Goal: Information Seeking & Learning: Learn about a topic

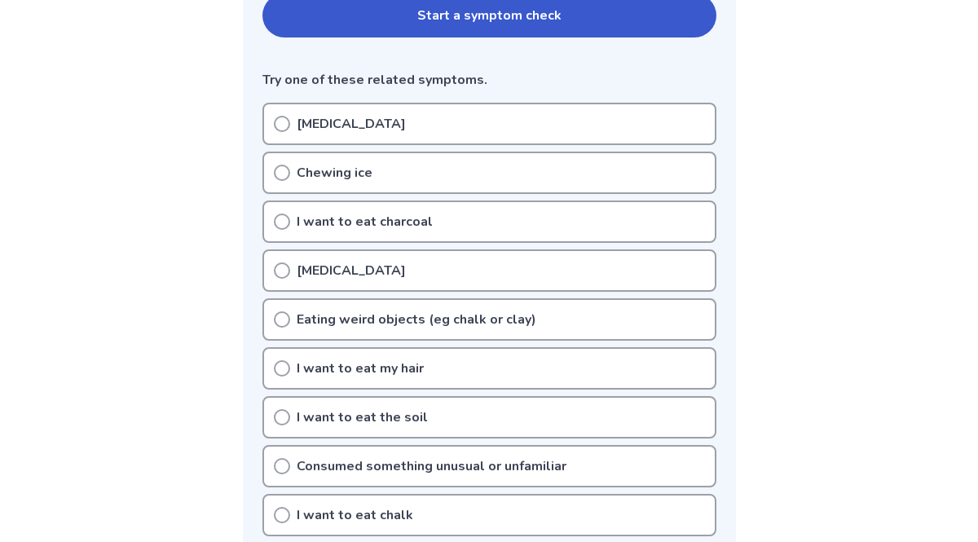
scroll to position [391, 0]
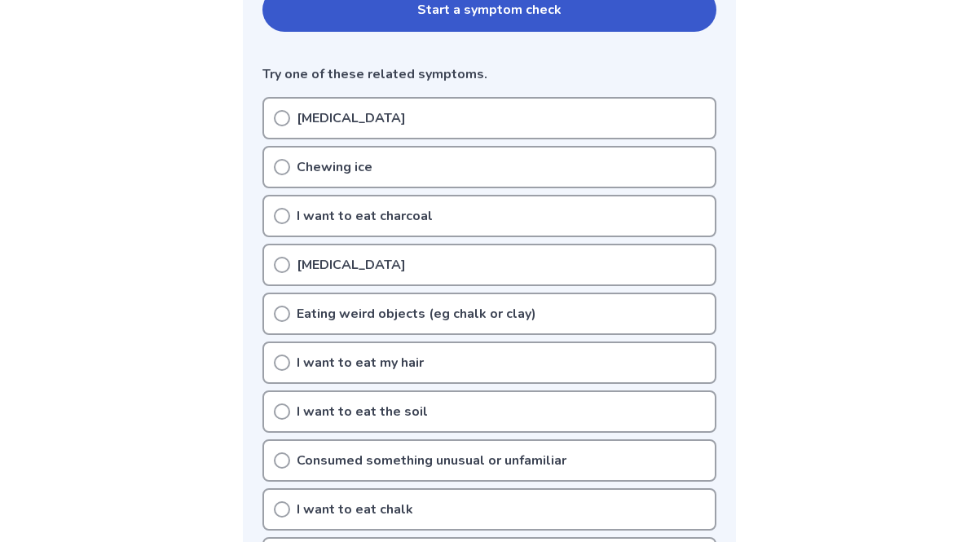
click at [390, 265] on div "[MEDICAL_DATA]" at bounding box center [490, 265] width 454 height 42
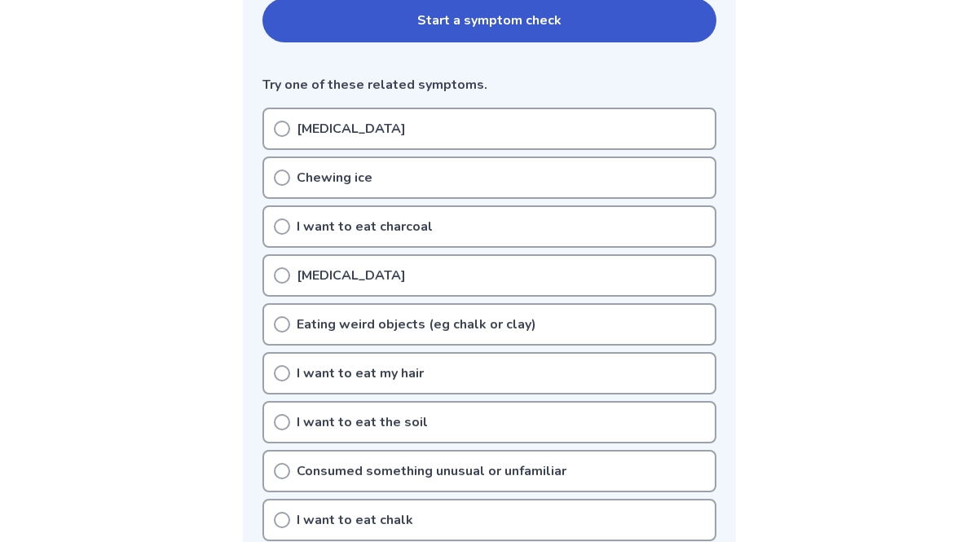
scroll to position [376, 0]
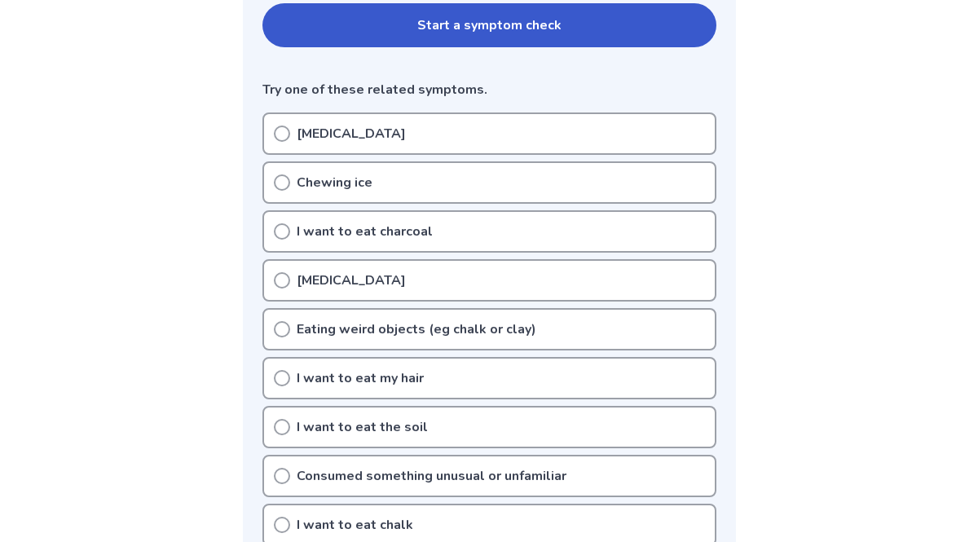
click at [272, 276] on div "[MEDICAL_DATA]" at bounding box center [490, 280] width 454 height 42
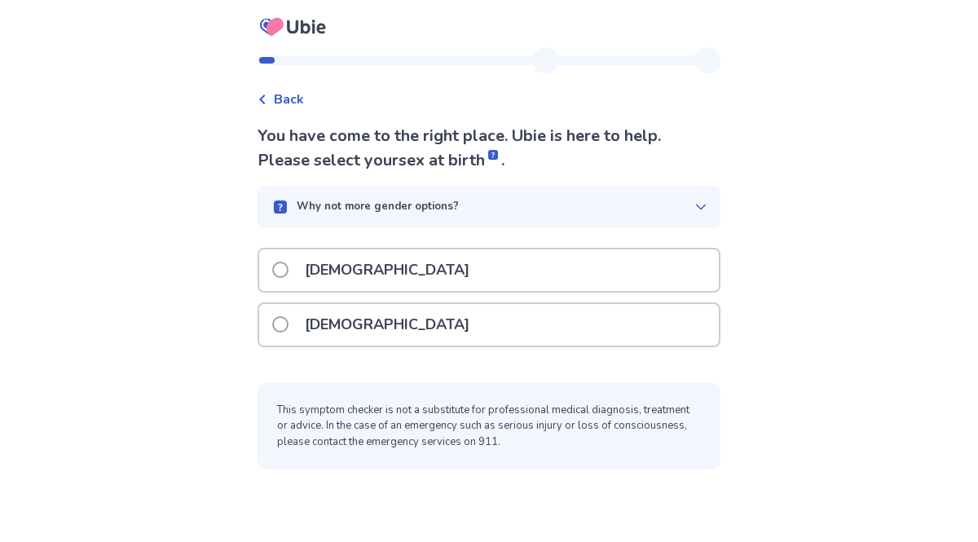
click at [314, 312] on p "Female" at bounding box center [387, 325] width 184 height 42
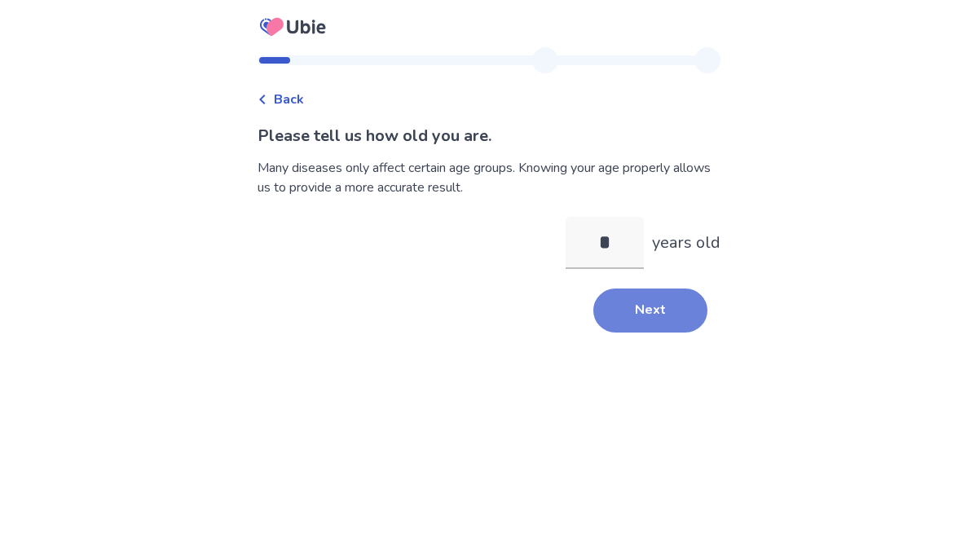
type input "**"
click at [684, 308] on button "Next" at bounding box center [650, 311] width 114 height 44
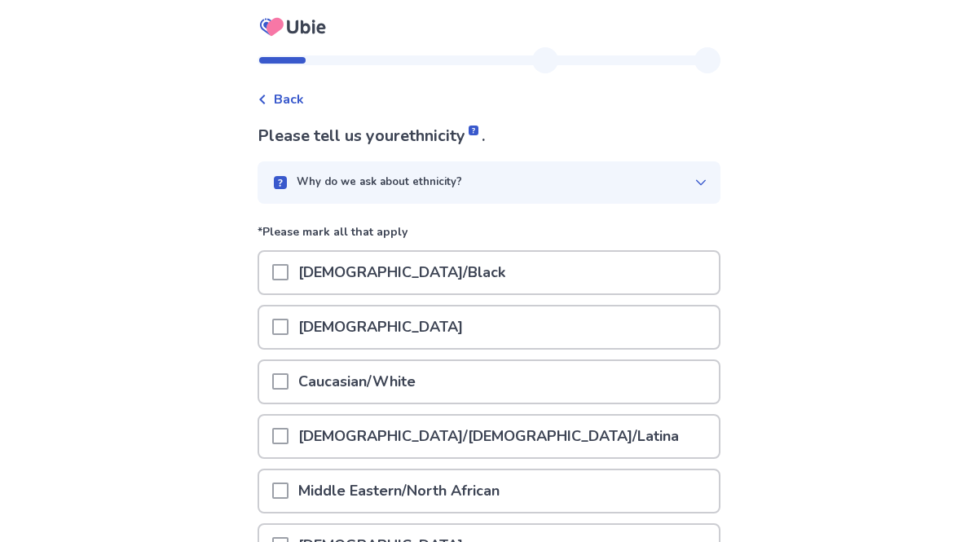
click at [384, 185] on p "Why do we ask about ethnicity?" at bounding box center [379, 182] width 165 height 16
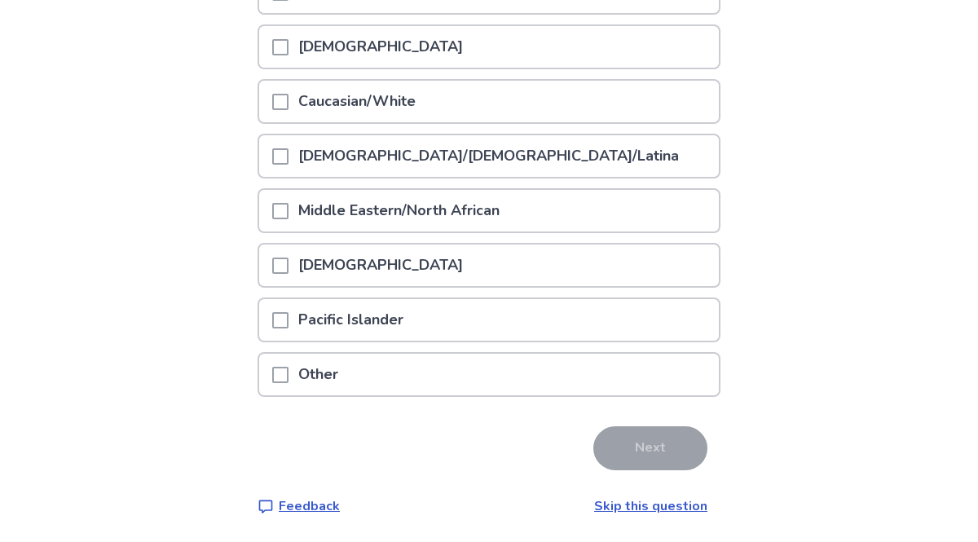
scroll to position [331, 0]
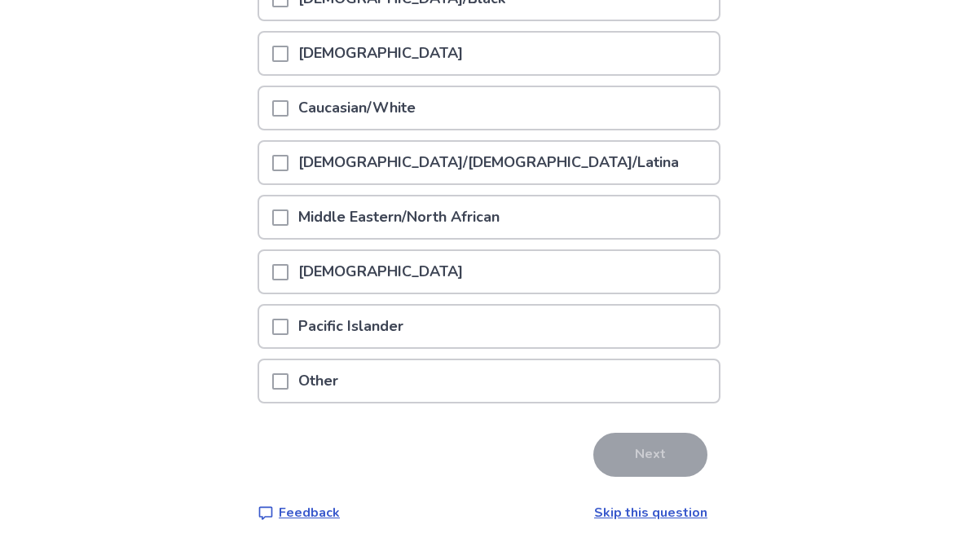
click at [285, 50] on span at bounding box center [280, 54] width 16 height 16
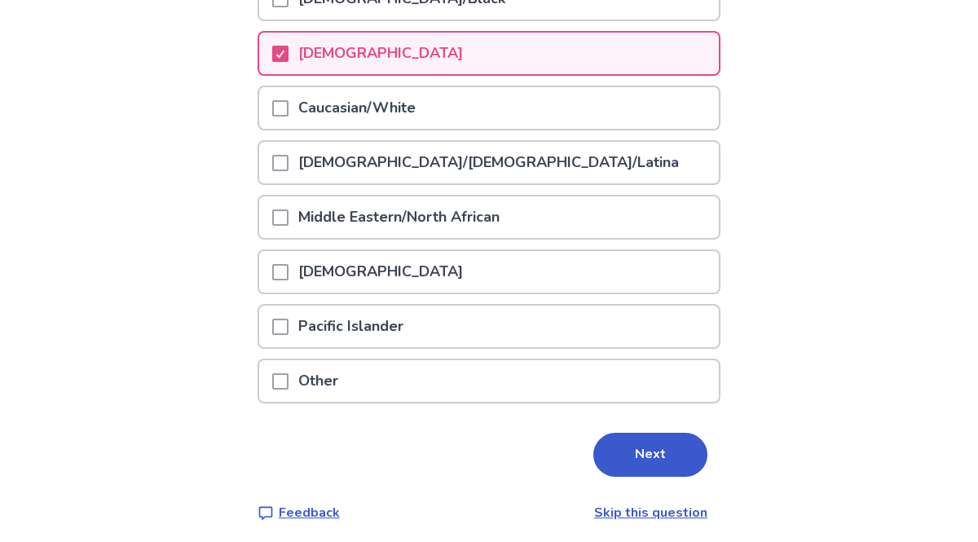
click at [288, 151] on div at bounding box center [280, 163] width 16 height 42
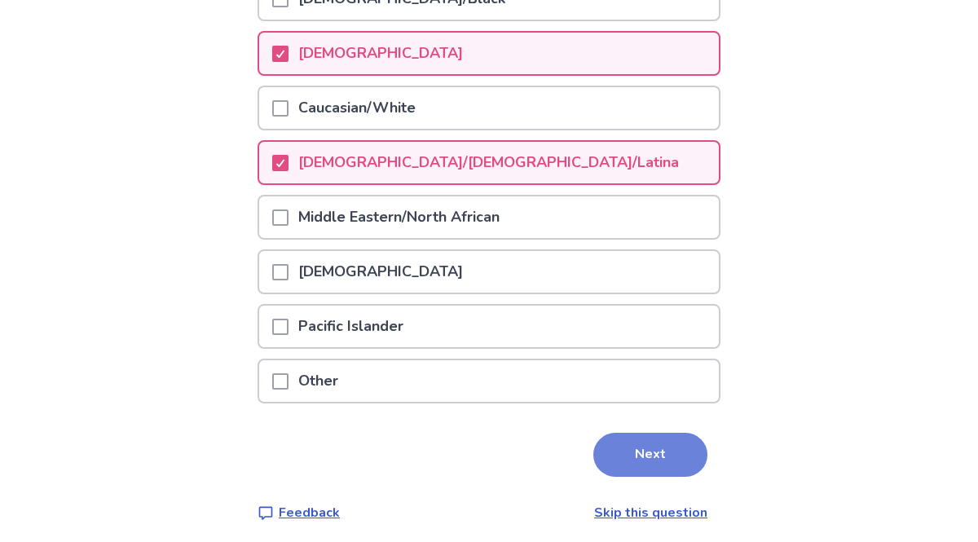
click at [610, 444] on button "Next" at bounding box center [650, 455] width 114 height 44
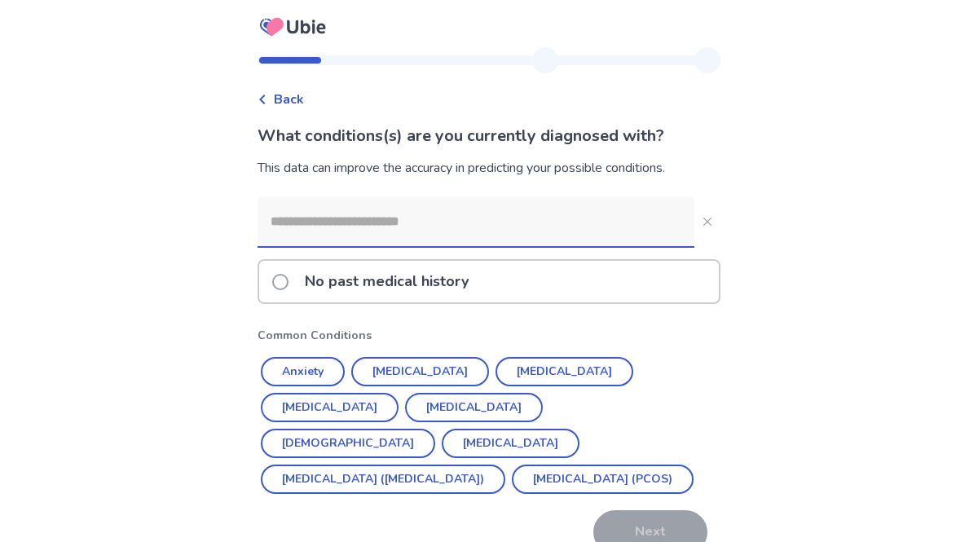
scroll to position [84, 0]
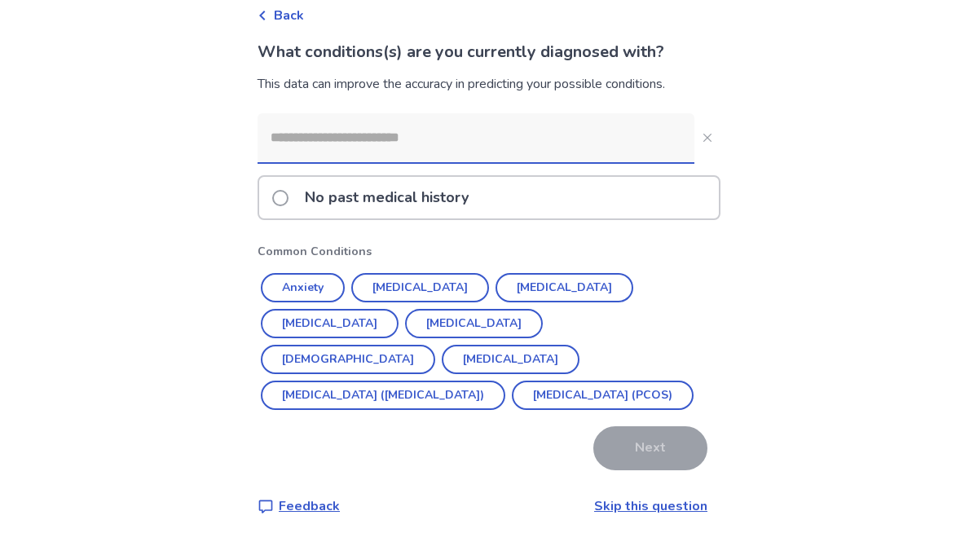
click at [399, 192] on p "No past medical history" at bounding box center [386, 198] width 183 height 42
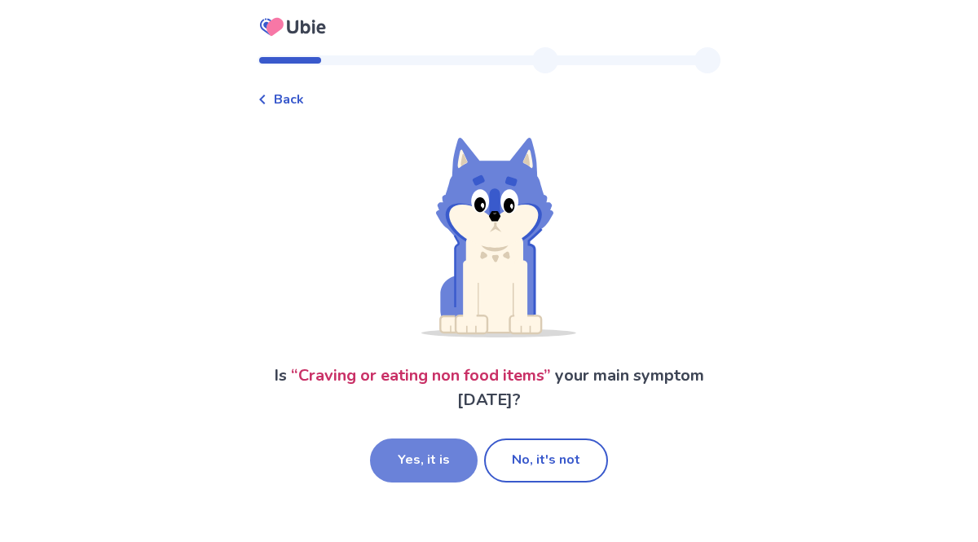
click at [444, 445] on button "Yes, it is" at bounding box center [424, 461] width 108 height 44
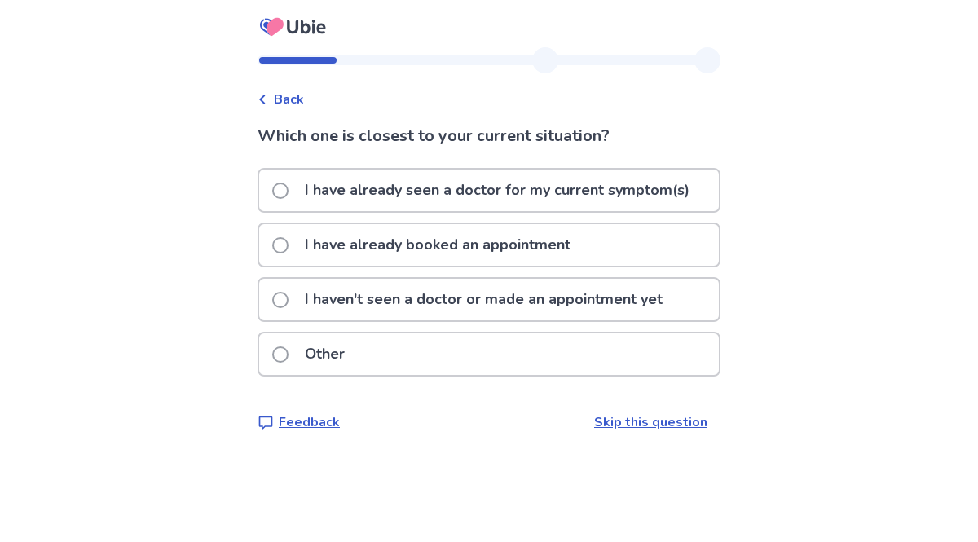
click at [462, 315] on p "I haven't seen a doctor or made an appointment yet" at bounding box center [483, 300] width 377 height 42
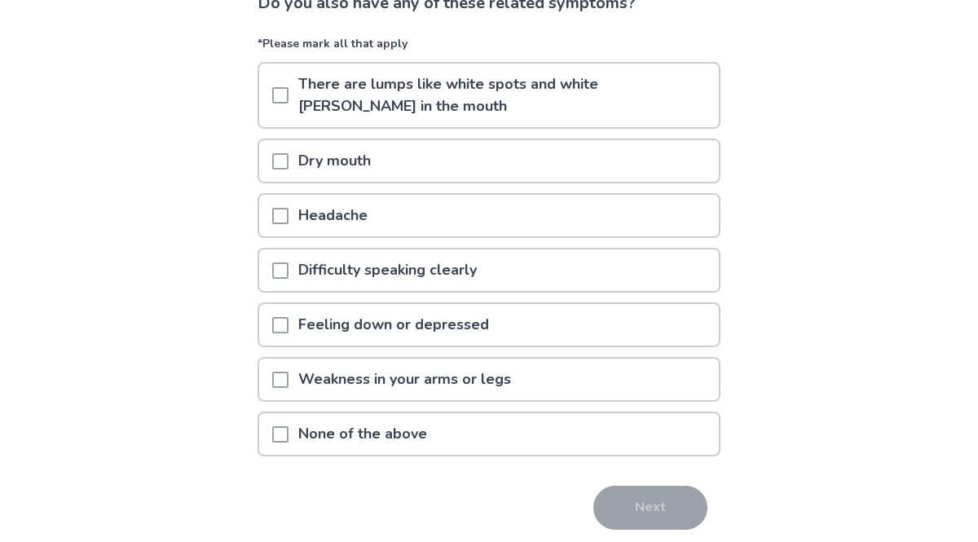
scroll to position [149, 0]
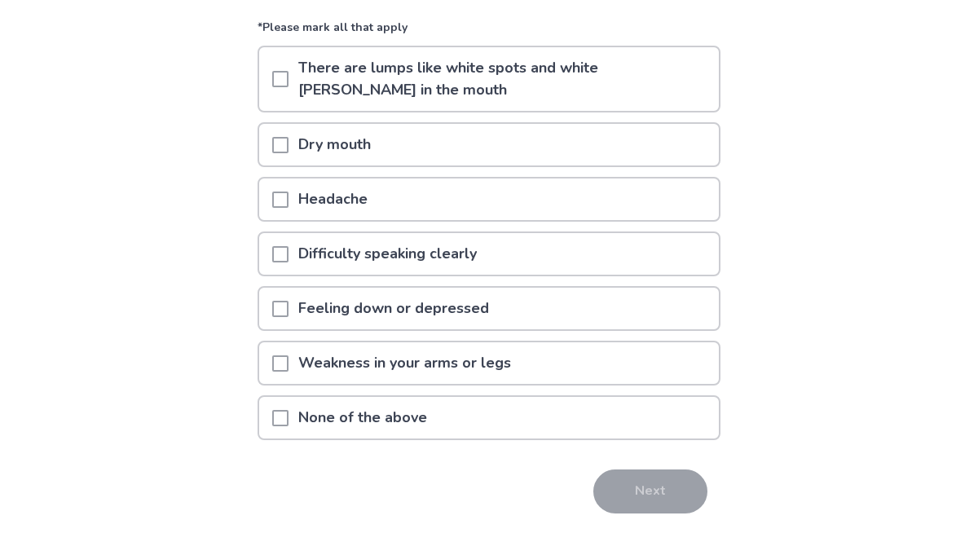
click at [479, 431] on div "None of the above" at bounding box center [489, 418] width 460 height 42
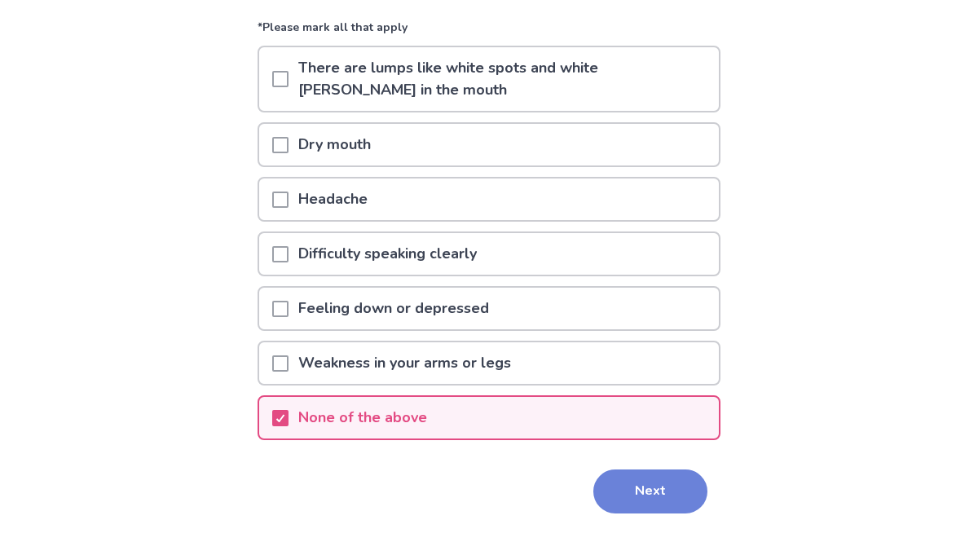
click at [593, 487] on button "Next" at bounding box center [650, 492] width 114 height 44
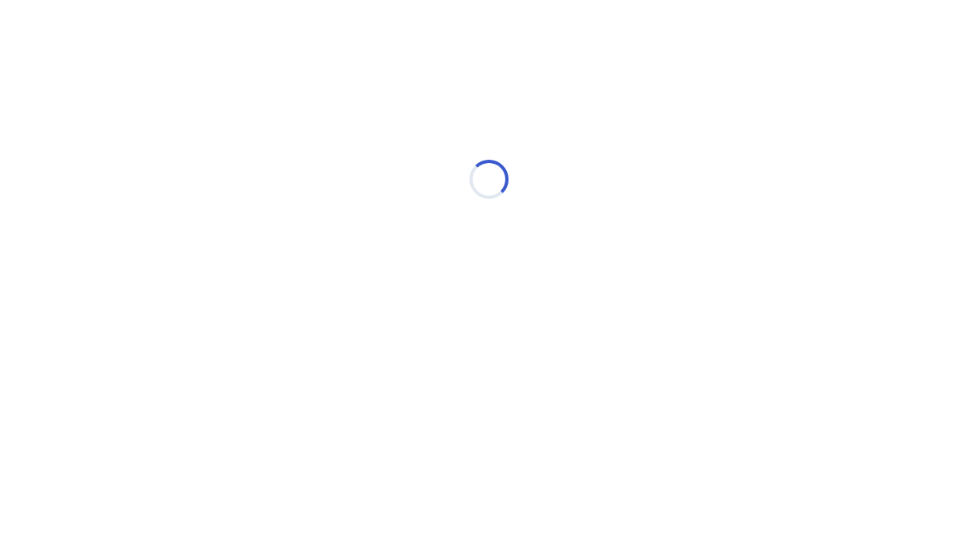
scroll to position [0, 0]
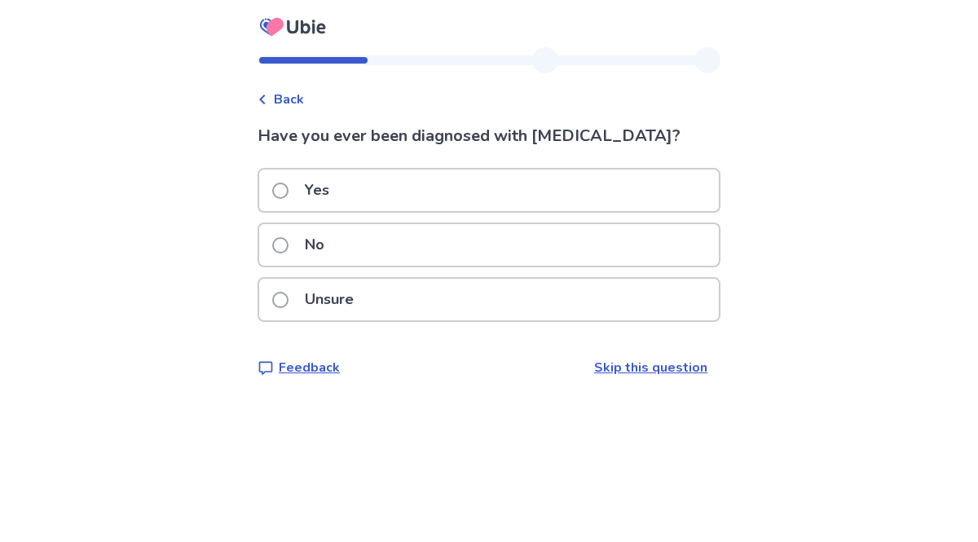
click at [470, 264] on div "No" at bounding box center [489, 245] width 460 height 42
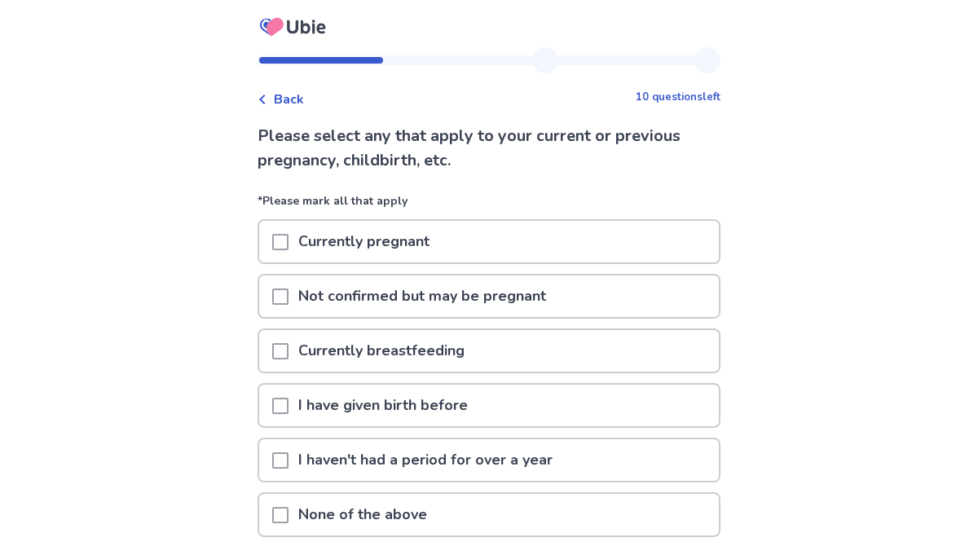
scroll to position [140, 0]
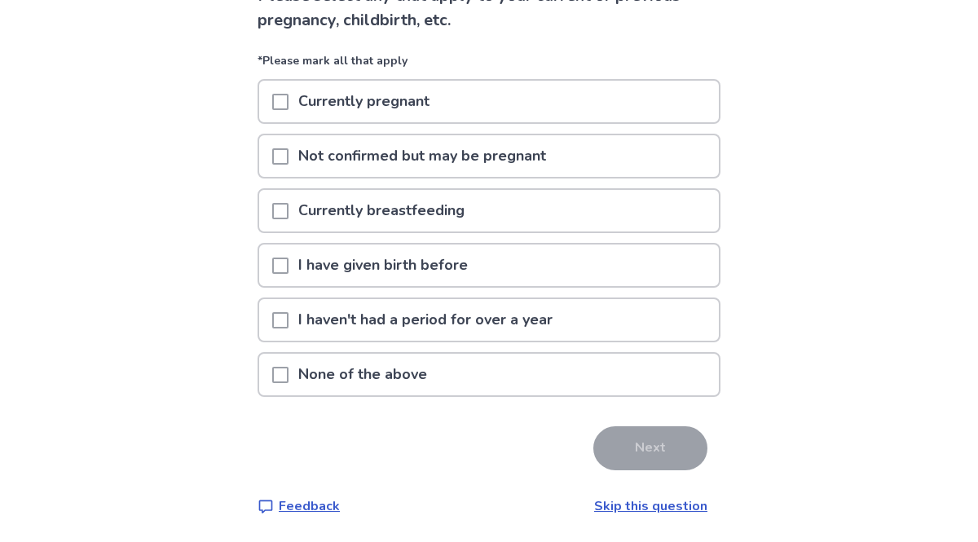
click at [457, 377] on div "None of the above" at bounding box center [489, 375] width 460 height 42
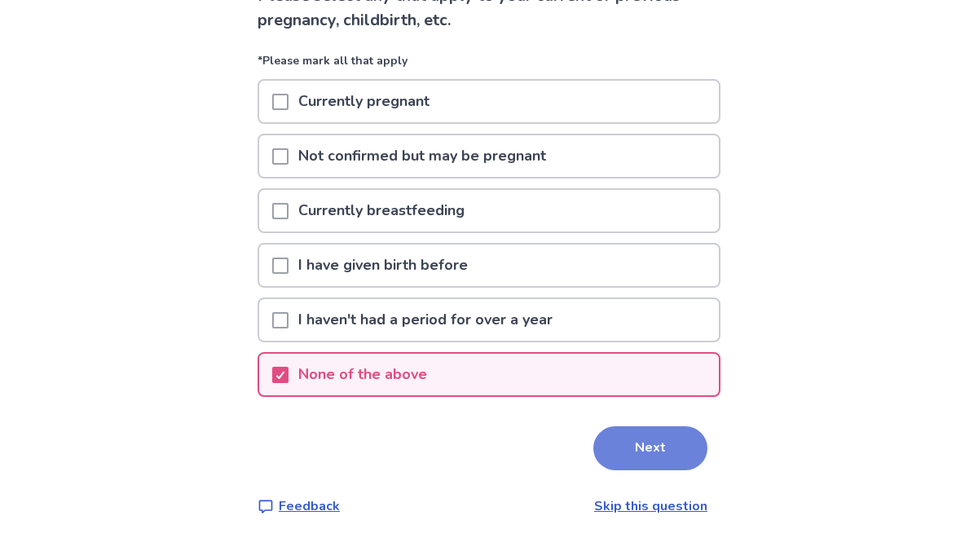
click at [611, 456] on button "Next" at bounding box center [650, 448] width 114 height 44
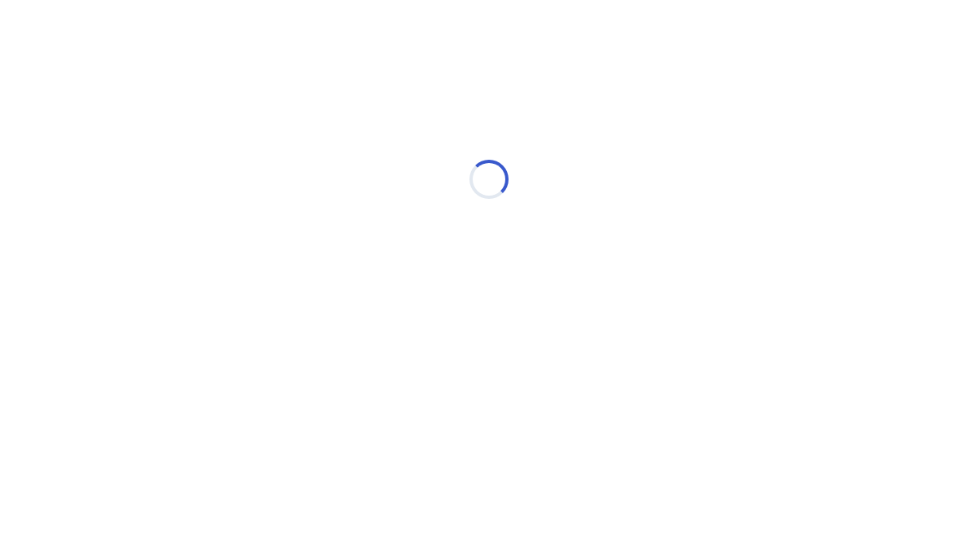
scroll to position [0, 0]
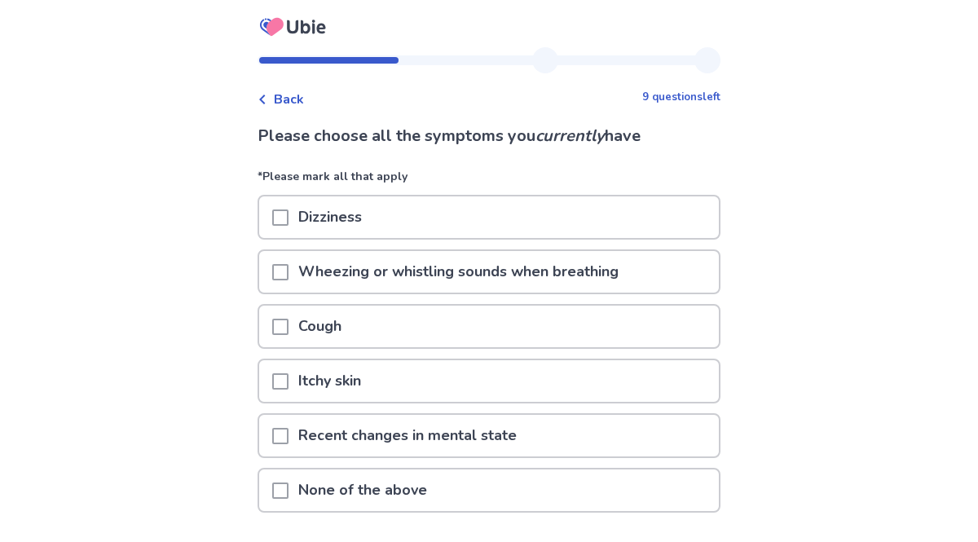
scroll to position [116, 0]
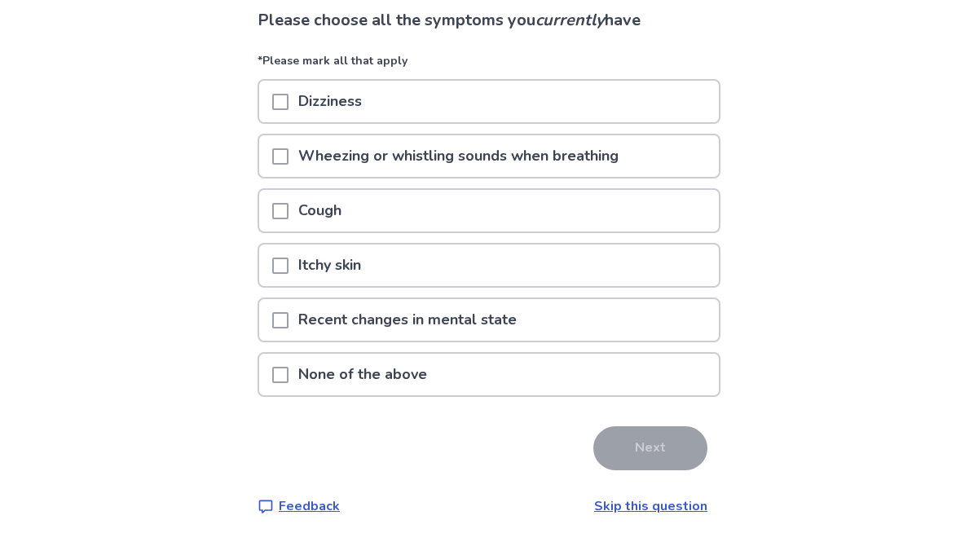
click at [571, 373] on div "None of the above" at bounding box center [489, 375] width 460 height 42
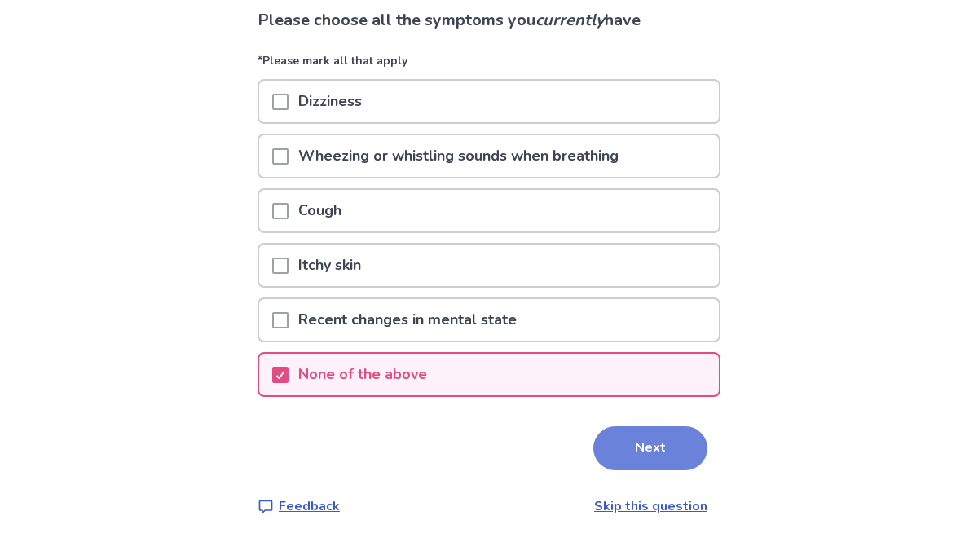
click at [620, 441] on button "Next" at bounding box center [650, 448] width 114 height 44
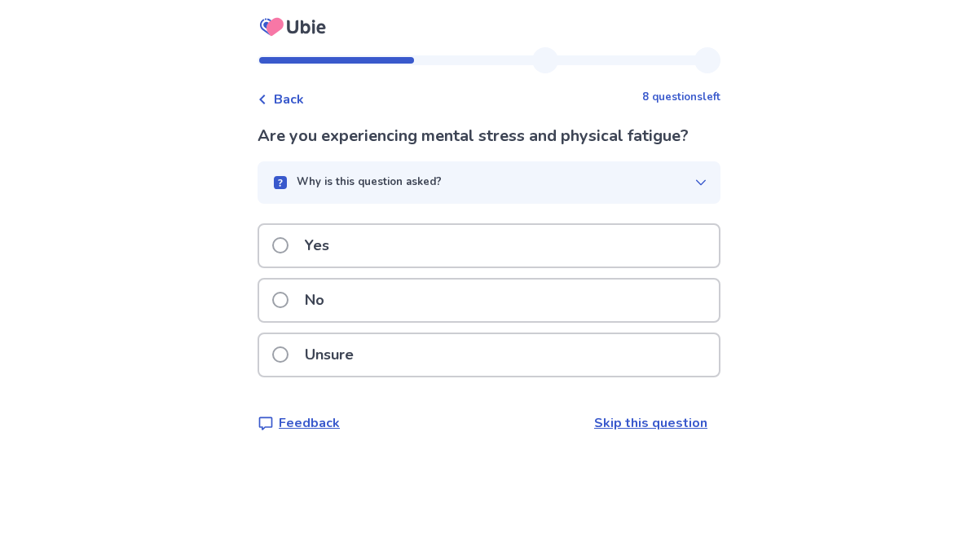
click at [579, 318] on div "No" at bounding box center [489, 301] width 460 height 42
click at [569, 324] on div "No" at bounding box center [489, 305] width 463 height 55
click at [474, 312] on div "No" at bounding box center [489, 301] width 460 height 42
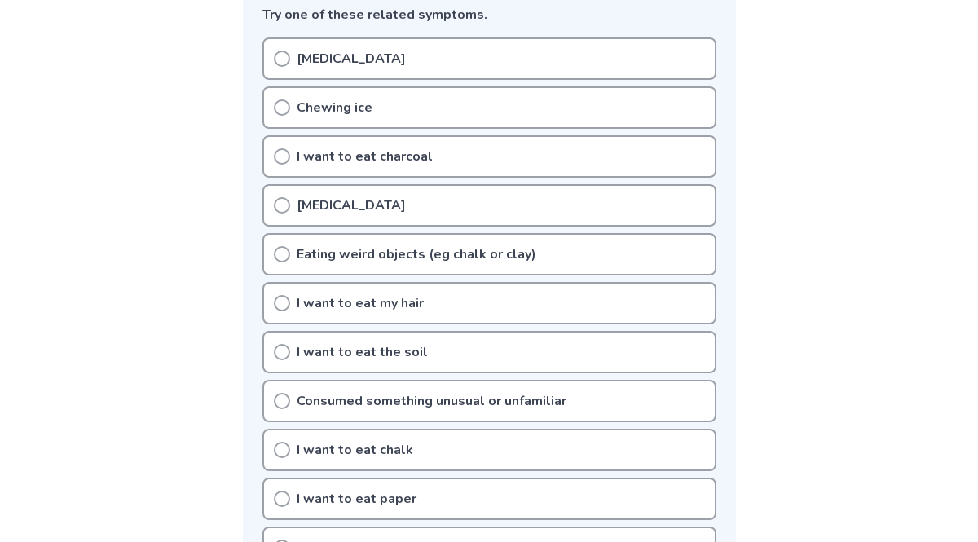
scroll to position [448, 0]
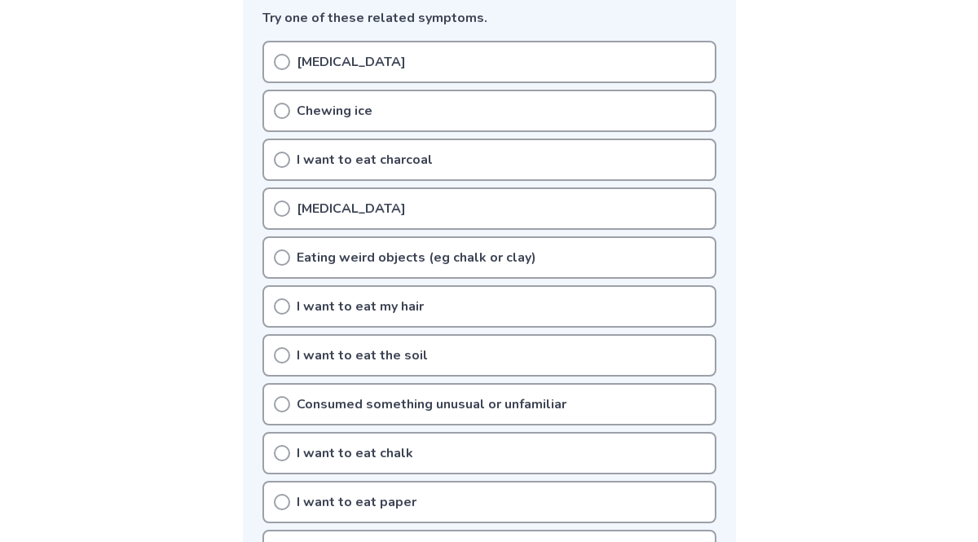
click at [438, 223] on div "Pica" at bounding box center [490, 209] width 454 height 42
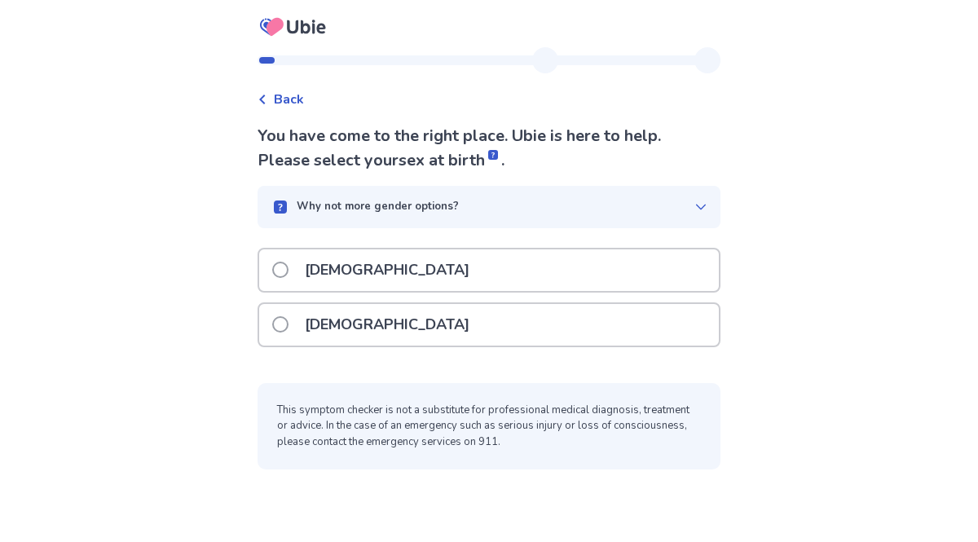
click at [642, 338] on div "Female" at bounding box center [489, 325] width 460 height 42
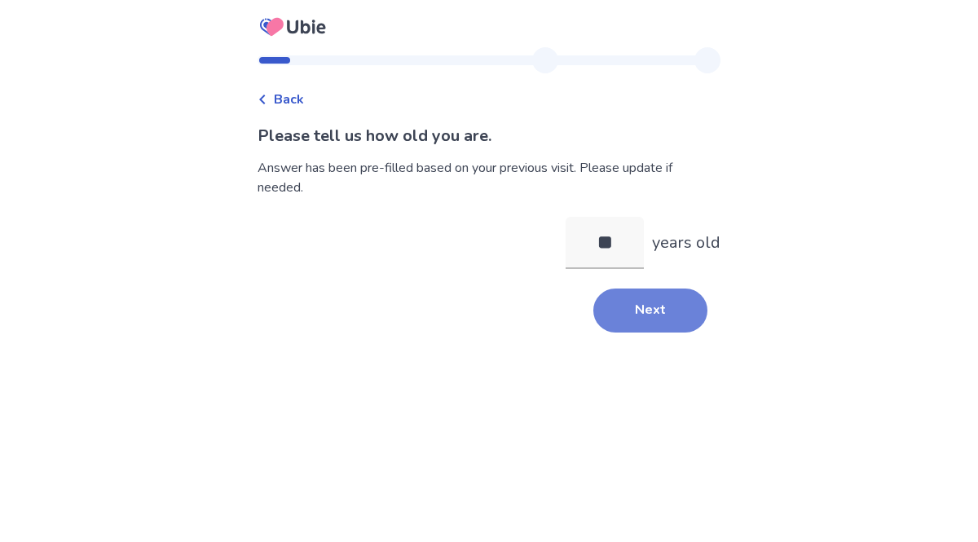
click at [638, 318] on button "Next" at bounding box center [650, 311] width 114 height 44
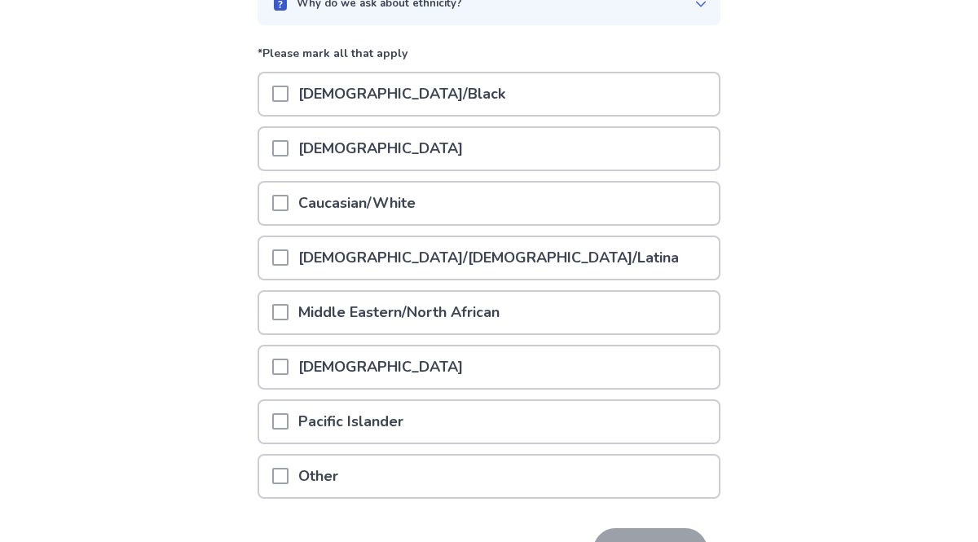
scroll to position [179, 0]
click at [686, 139] on div "Asian" at bounding box center [489, 148] width 460 height 42
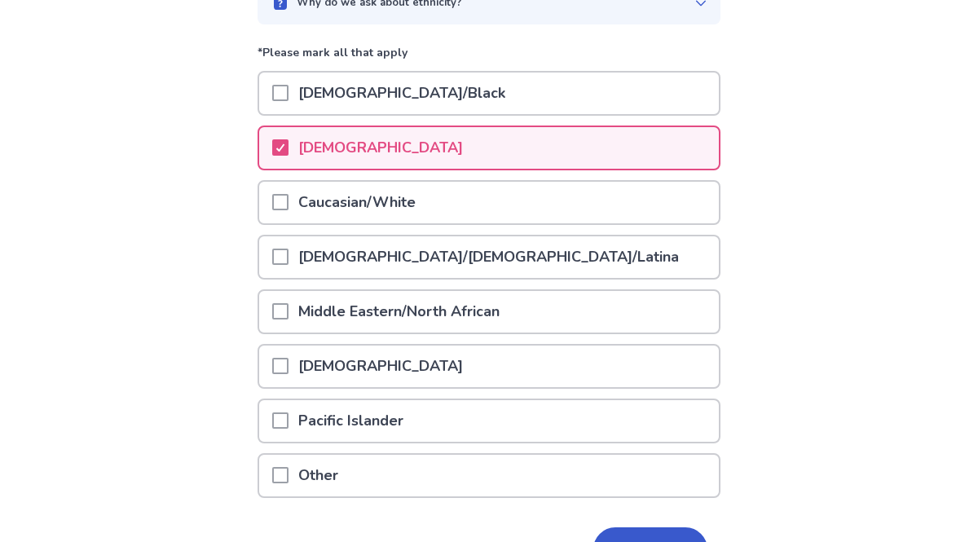
click at [649, 254] on div "Hispanic/Latino/Latina" at bounding box center [489, 257] width 460 height 42
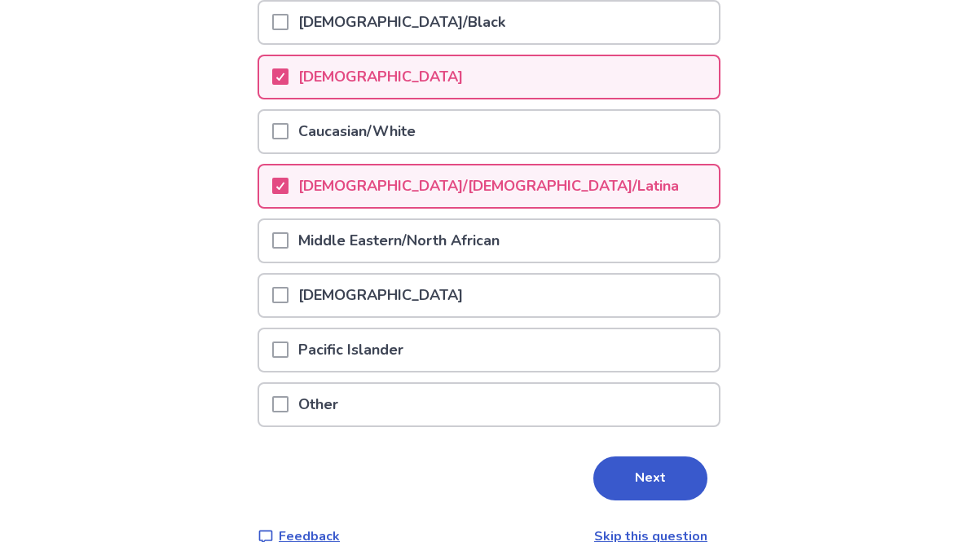
scroll to position [280, 0]
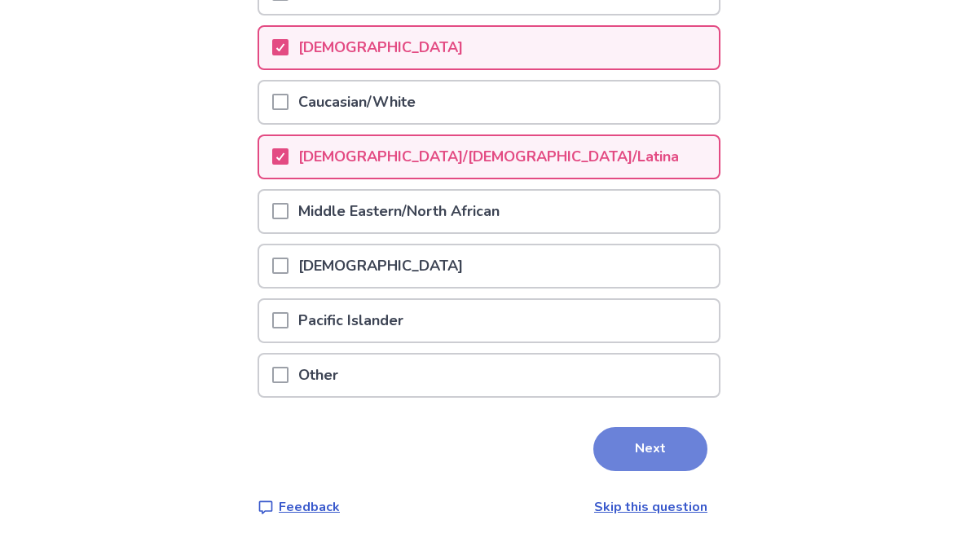
click at [655, 446] on button "Next" at bounding box center [650, 449] width 114 height 44
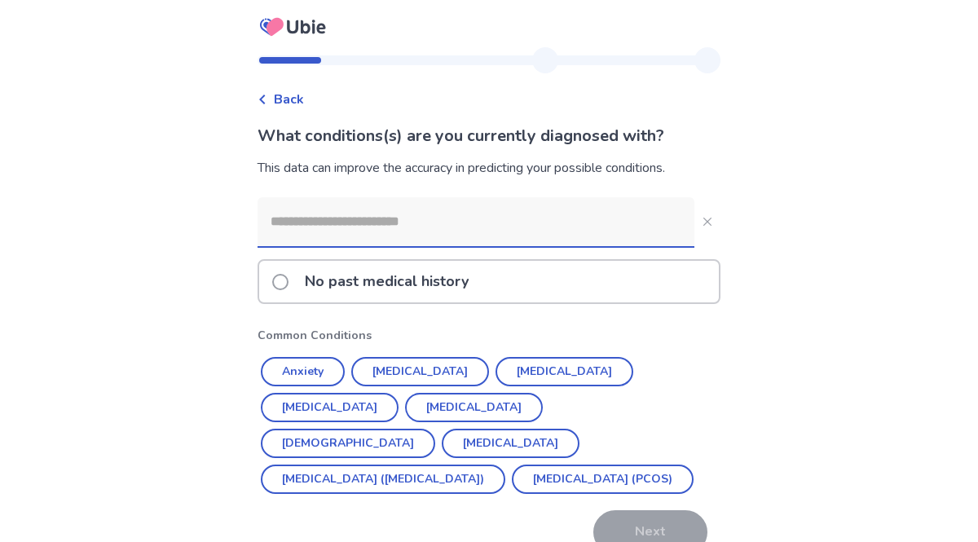
scroll to position [84, 0]
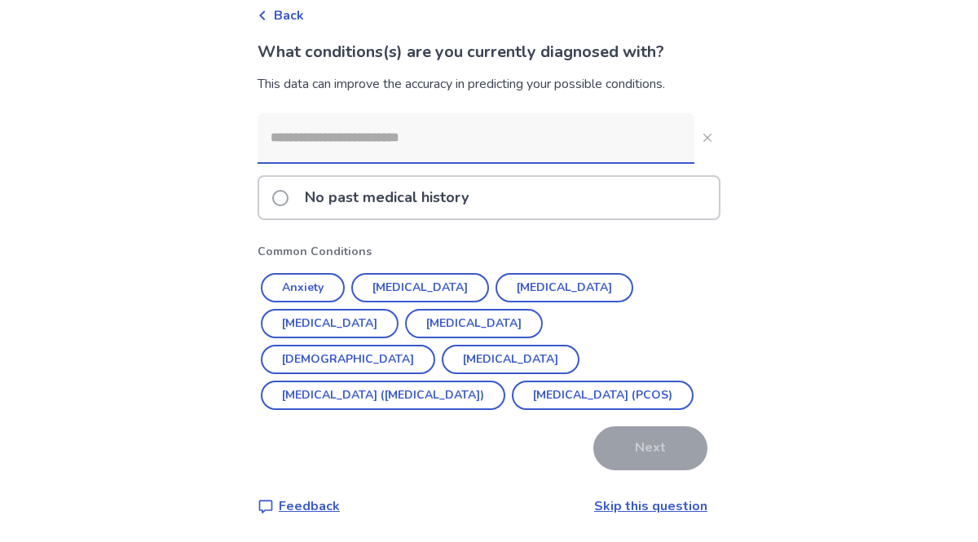
click at [575, 209] on div "No past medical history" at bounding box center [489, 198] width 460 height 42
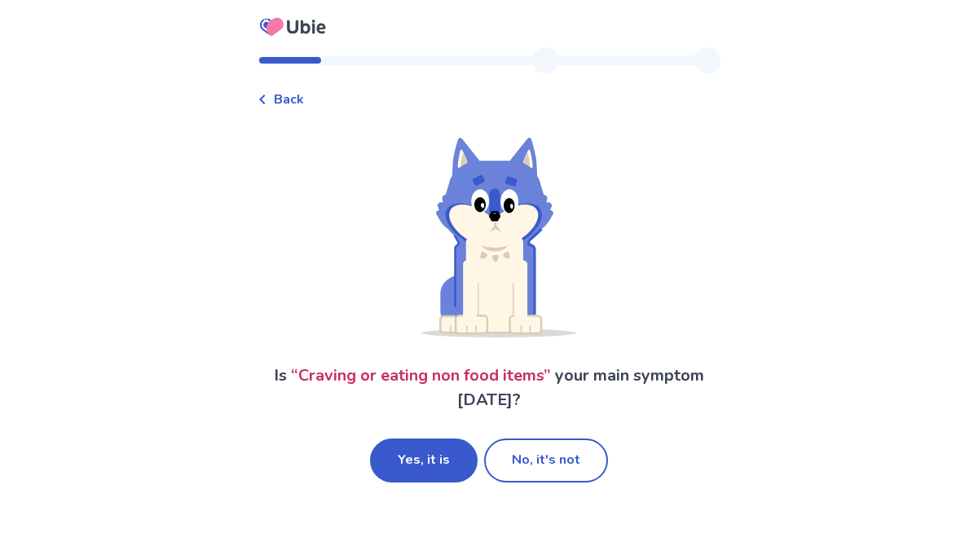
click at [284, 99] on span "Back" at bounding box center [289, 100] width 30 height 20
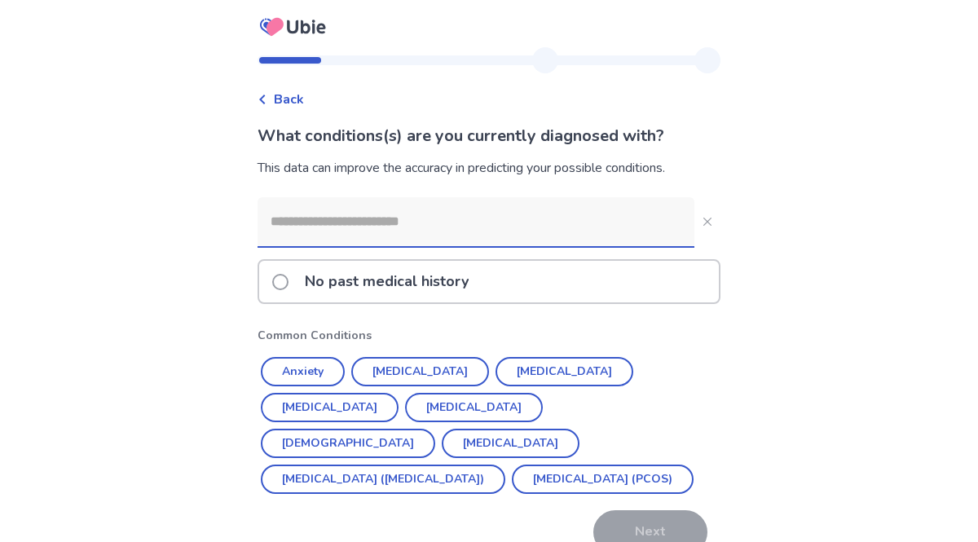
click at [606, 229] on input at bounding box center [476, 221] width 437 height 49
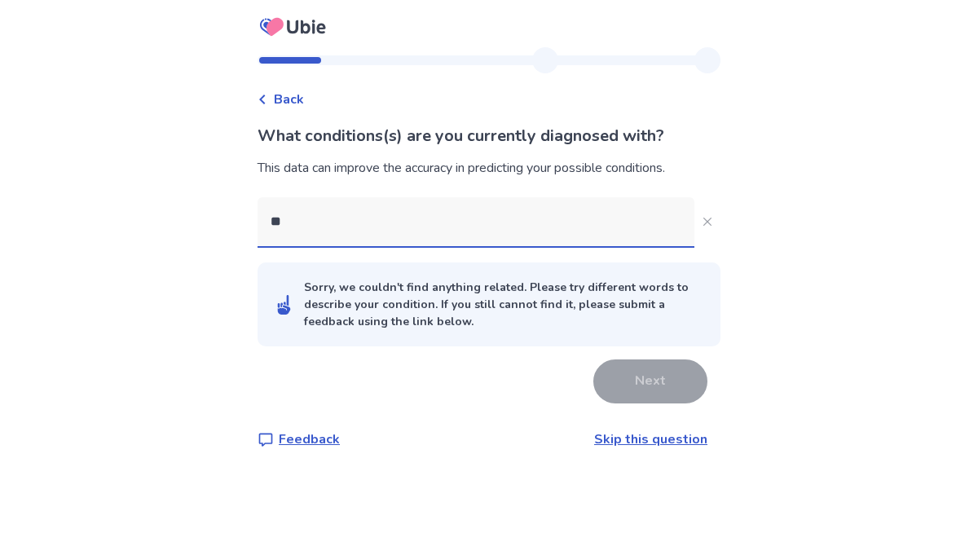
type input "*"
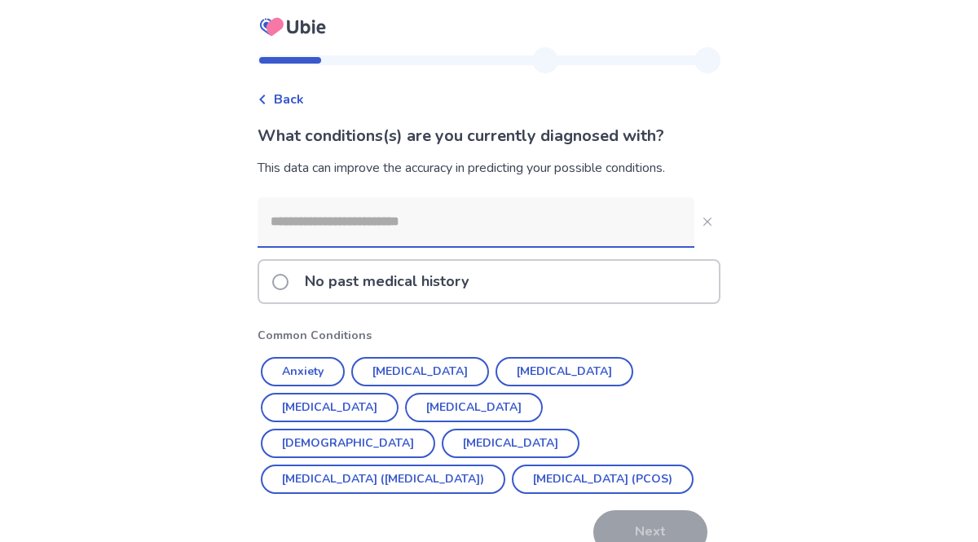
click at [696, 280] on div "No past medical history" at bounding box center [489, 282] width 460 height 42
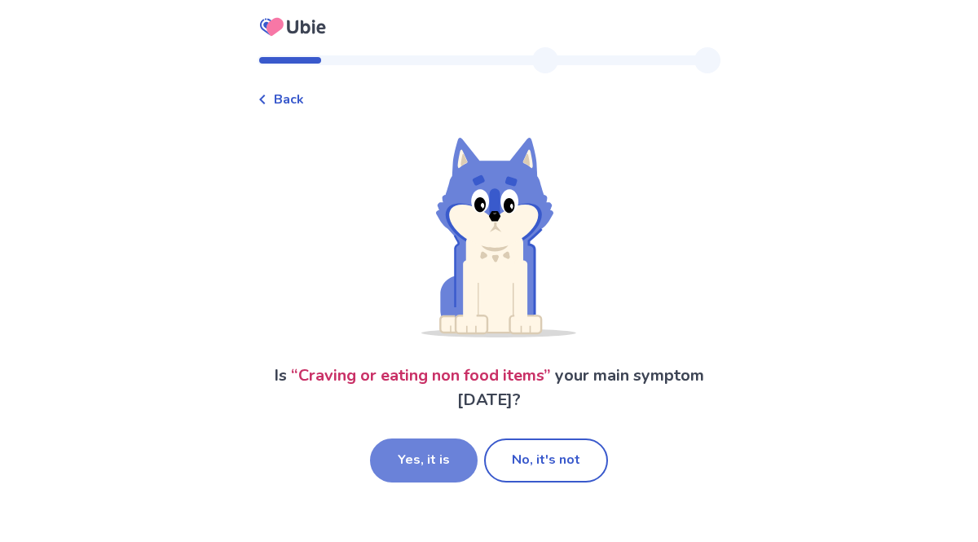
click at [439, 452] on button "Yes, it is" at bounding box center [424, 461] width 108 height 44
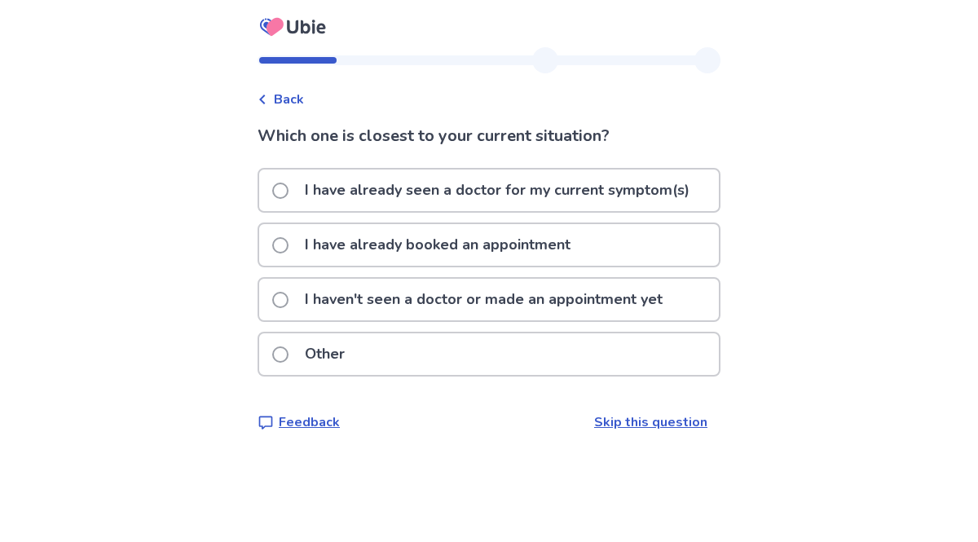
click at [289, 298] on span at bounding box center [280, 300] width 16 height 16
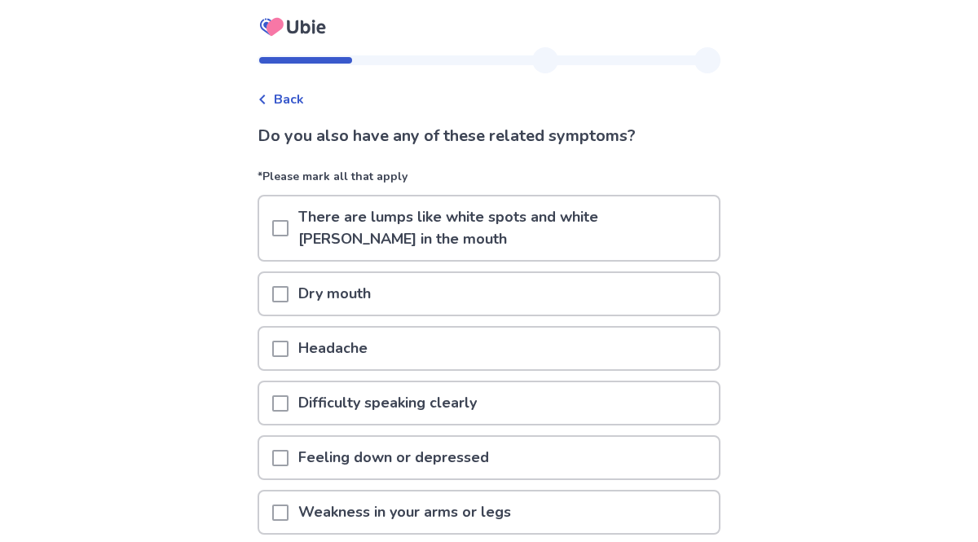
scroll to position [192, 0]
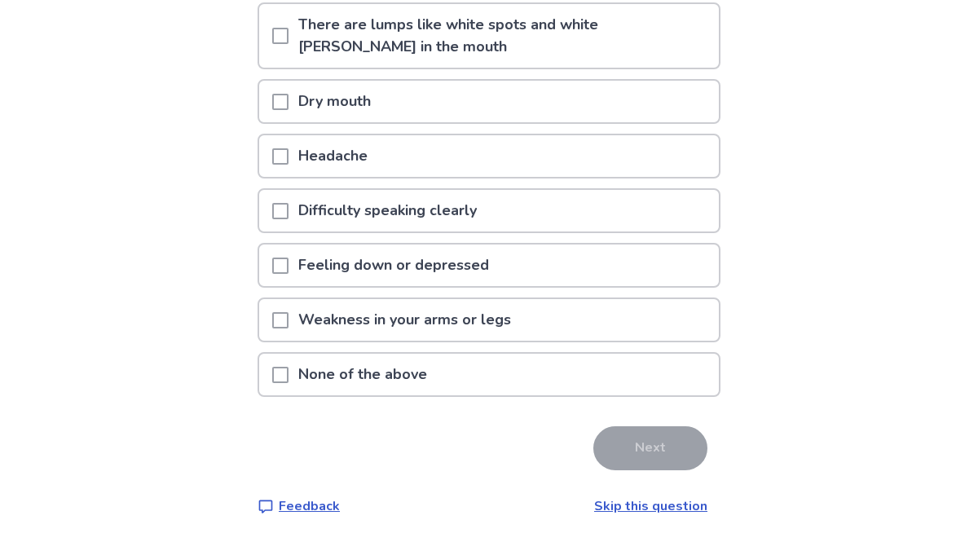
click at [665, 368] on div "None of the above" at bounding box center [489, 375] width 460 height 42
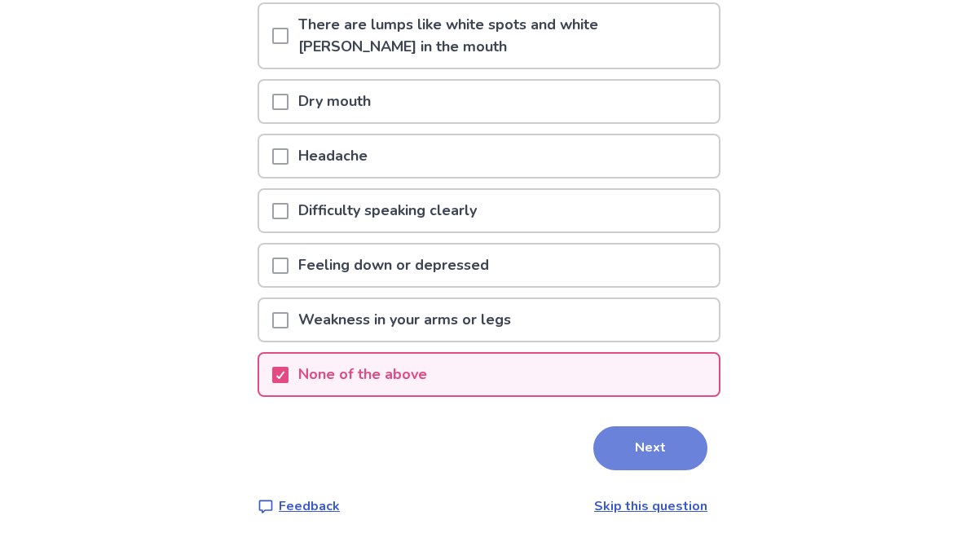
click at [671, 447] on button "Next" at bounding box center [650, 448] width 114 height 44
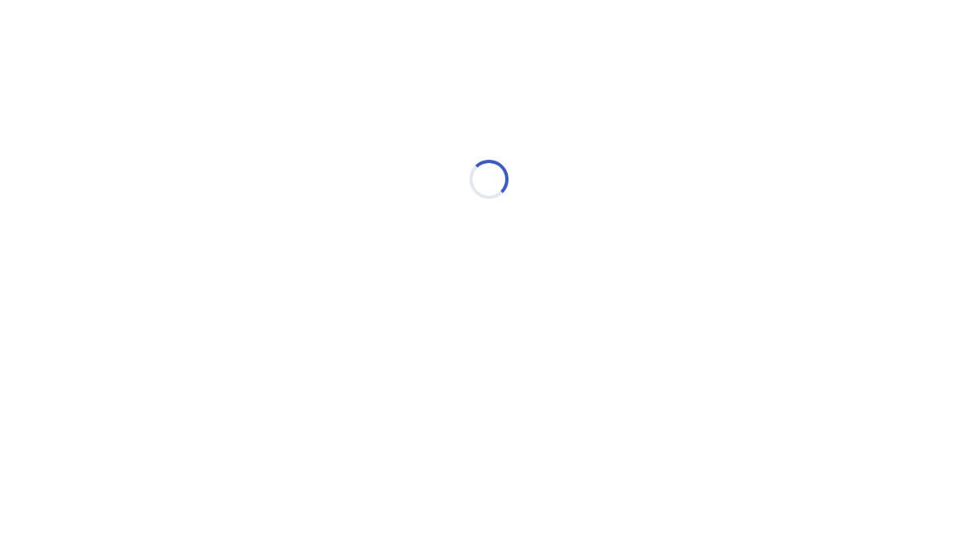
scroll to position [0, 0]
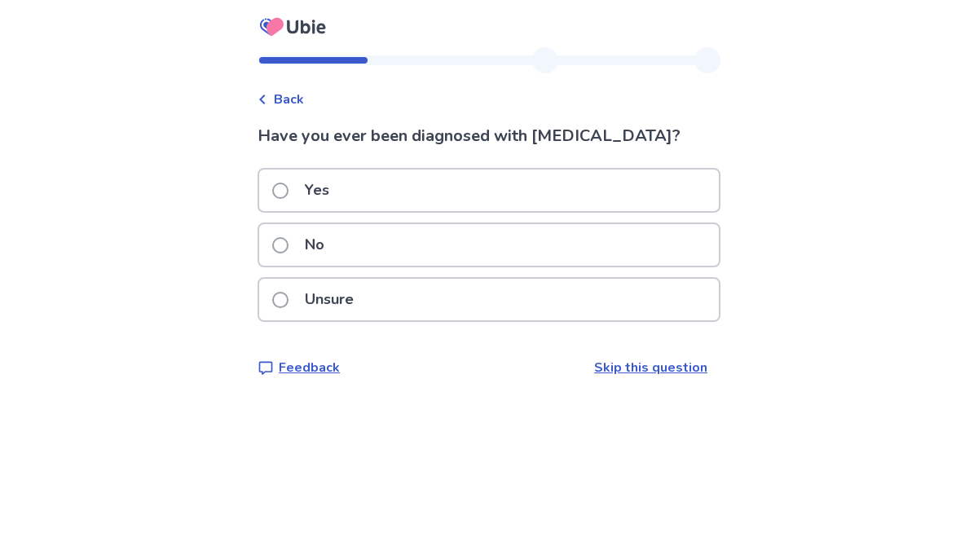
click at [673, 253] on div "No" at bounding box center [489, 245] width 460 height 42
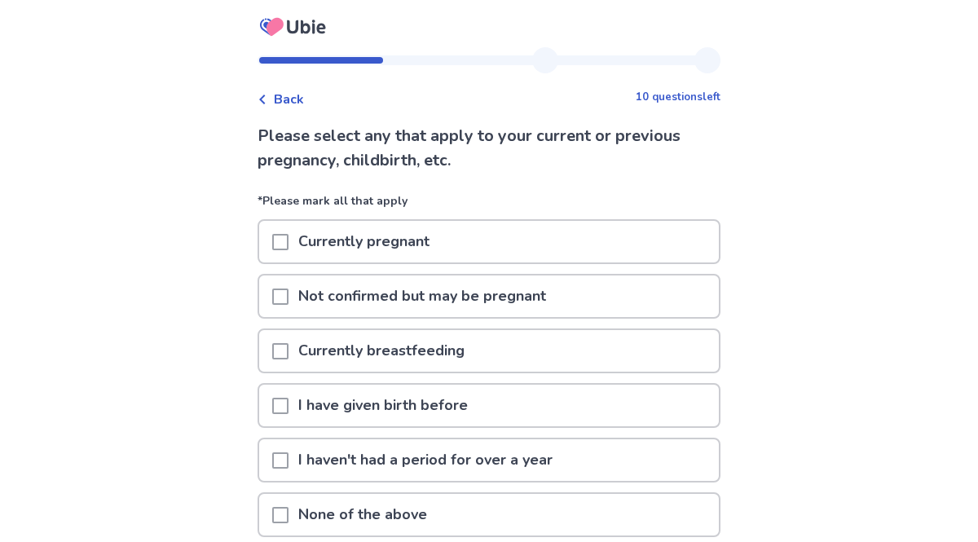
scroll to position [140, 0]
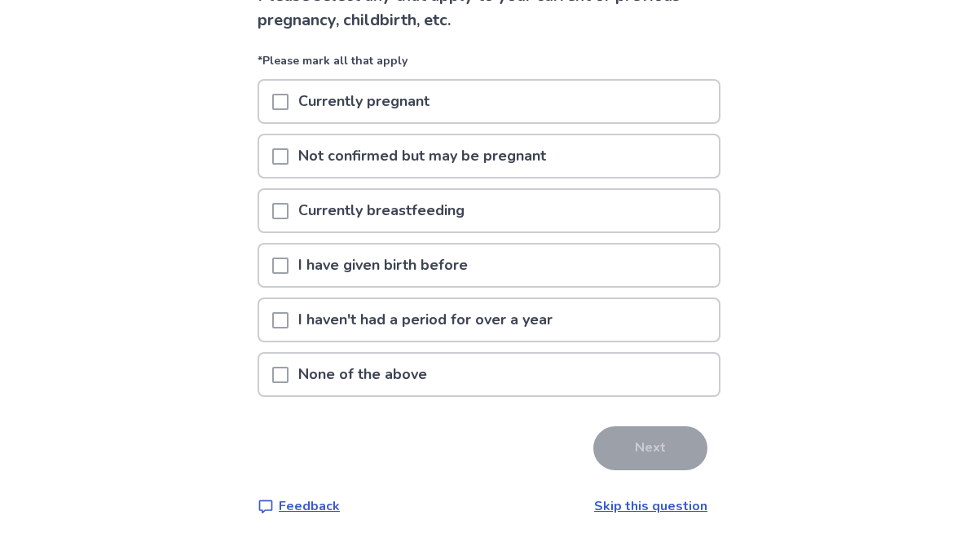
click at [669, 392] on div "None of the above" at bounding box center [489, 375] width 460 height 42
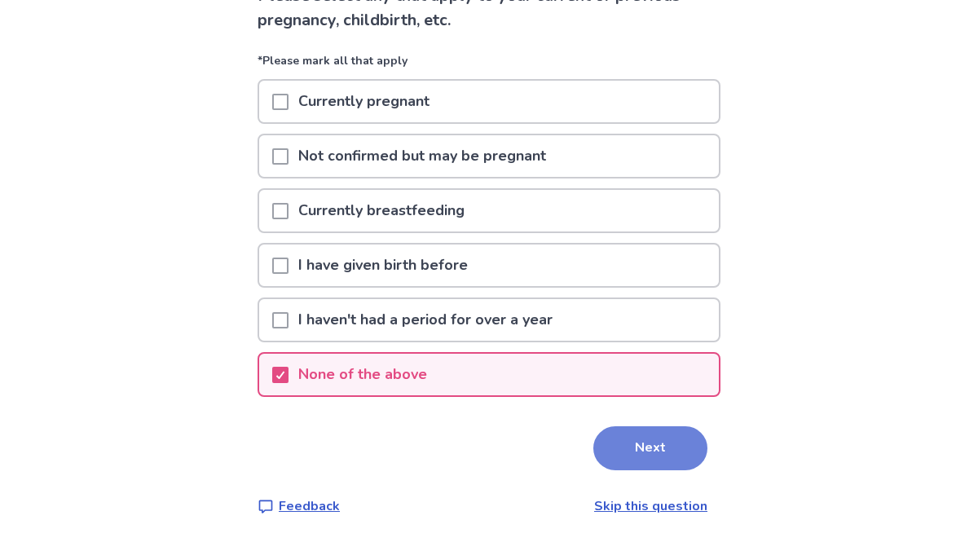
click at [652, 450] on button "Next" at bounding box center [650, 448] width 114 height 44
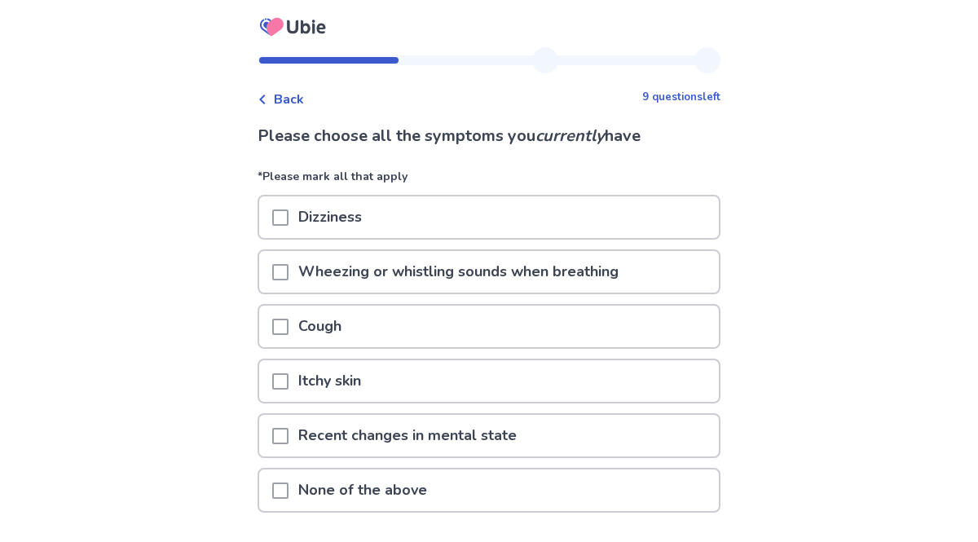
scroll to position [116, 0]
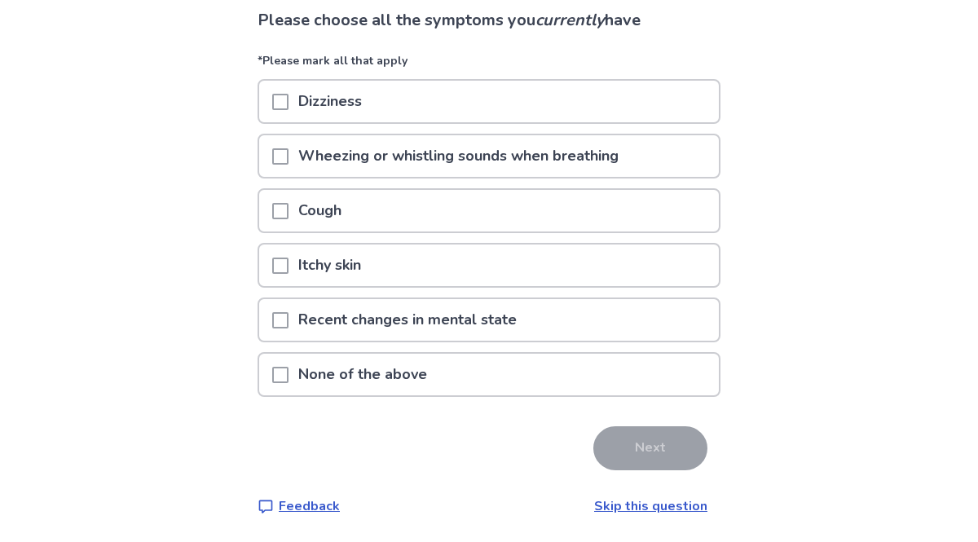
click at [642, 383] on div "None of the above" at bounding box center [489, 375] width 460 height 42
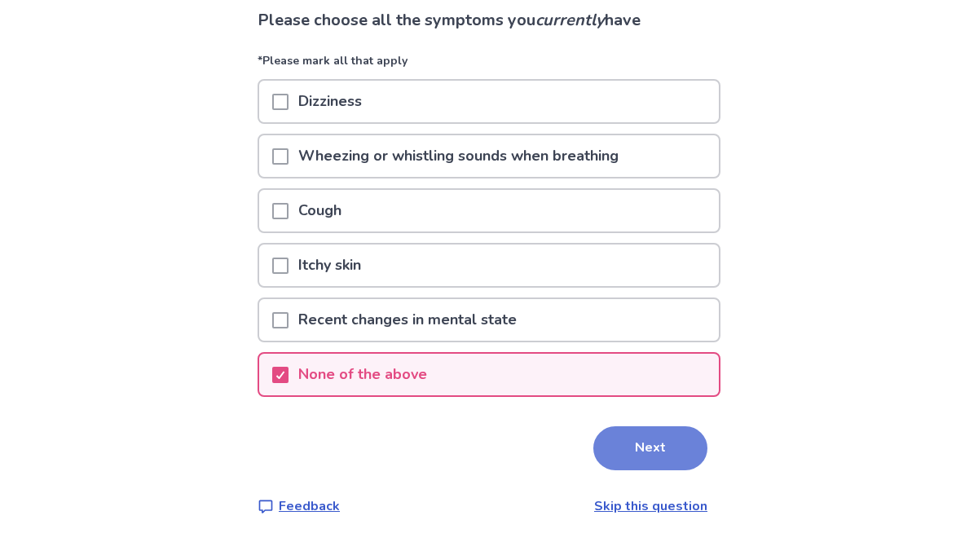
click at [662, 462] on button "Next" at bounding box center [650, 448] width 114 height 44
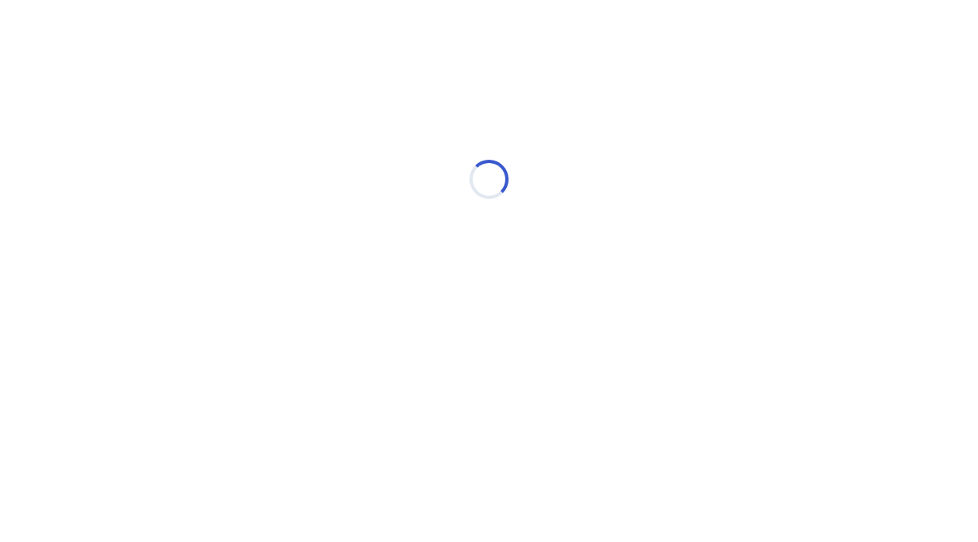
scroll to position [0, 0]
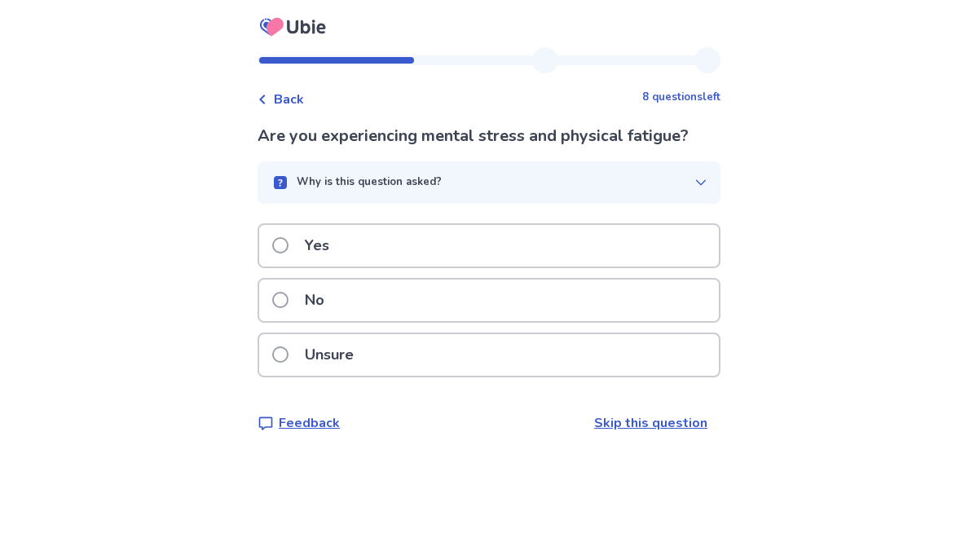
click at [294, 94] on span "Back" at bounding box center [289, 100] width 30 height 20
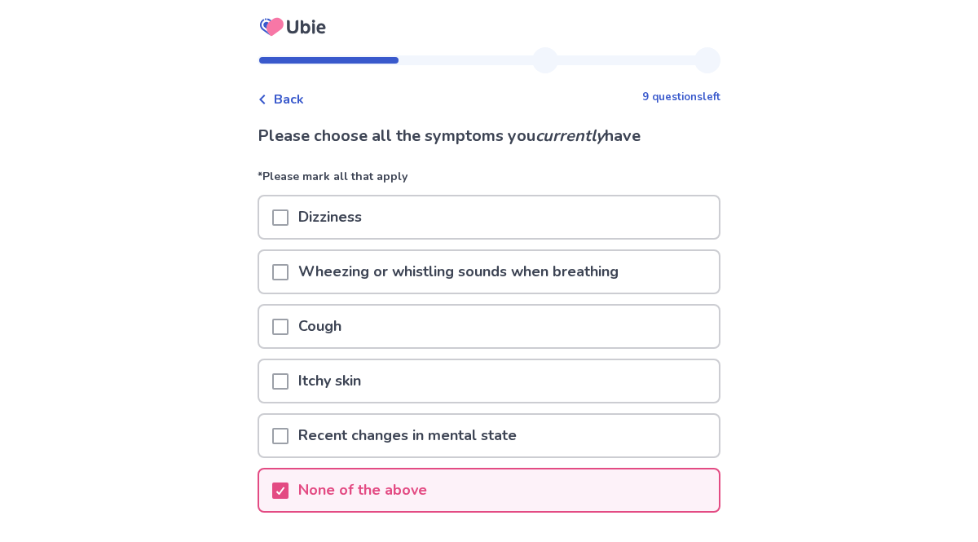
scroll to position [116, 0]
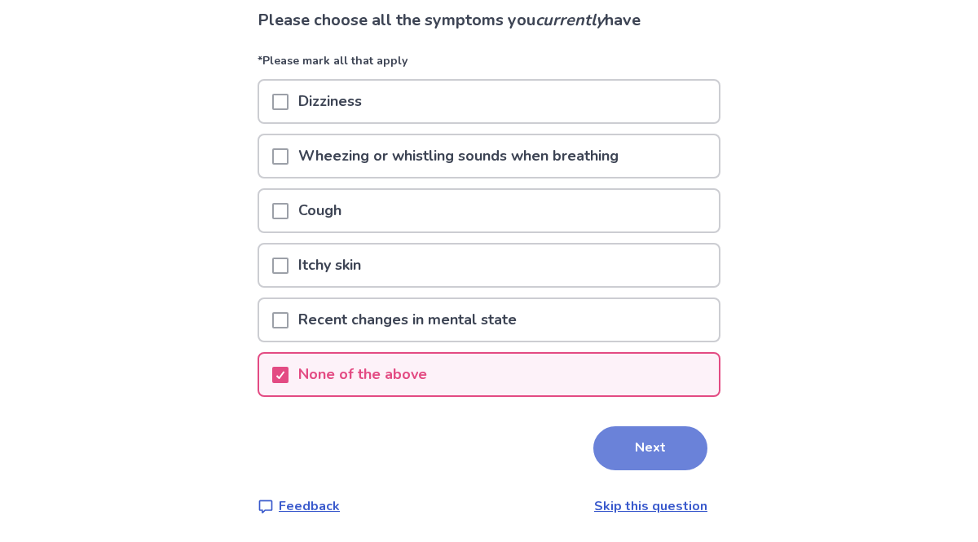
click at [671, 463] on button "Next" at bounding box center [650, 448] width 114 height 44
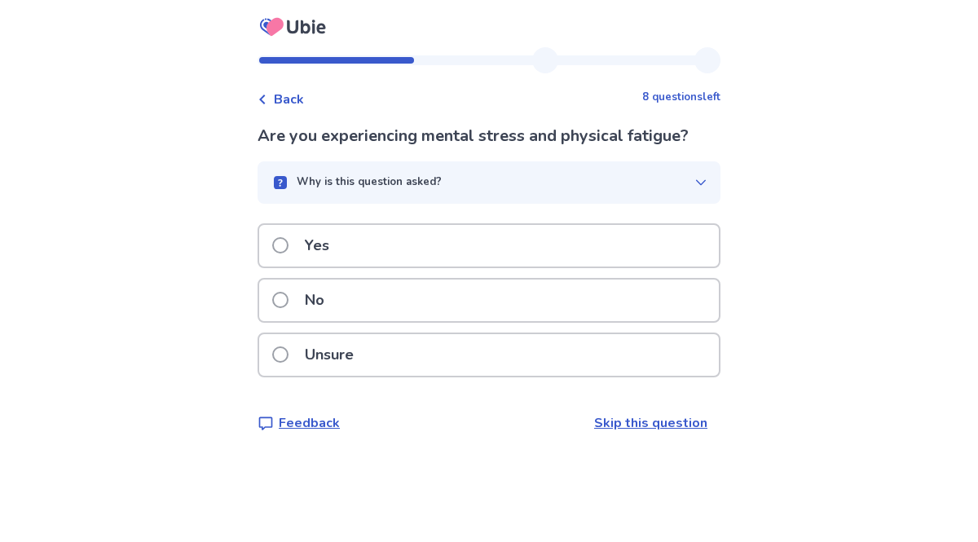
click at [660, 298] on div "No" at bounding box center [489, 301] width 460 height 42
click at [670, 298] on div "No" at bounding box center [489, 301] width 460 height 42
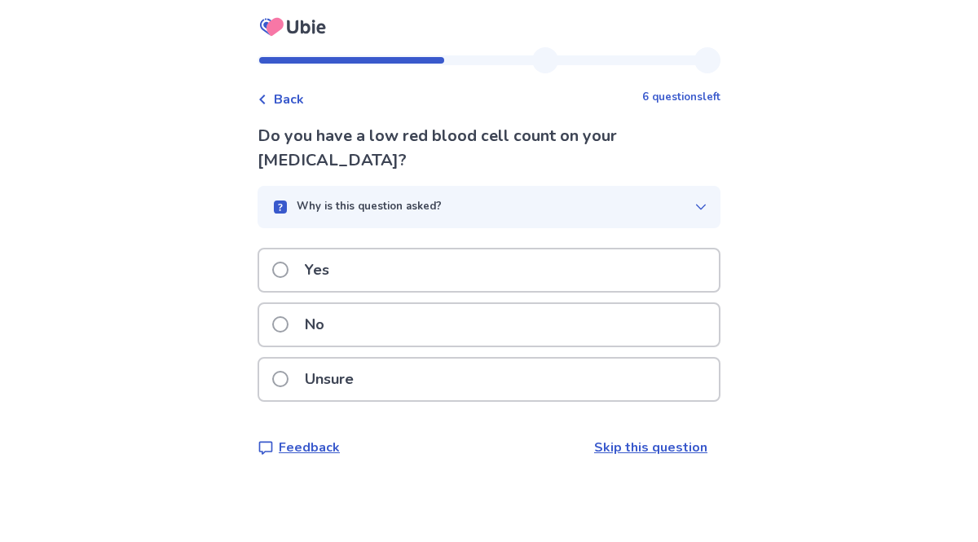
click at [595, 390] on div "Unsure" at bounding box center [489, 380] width 460 height 42
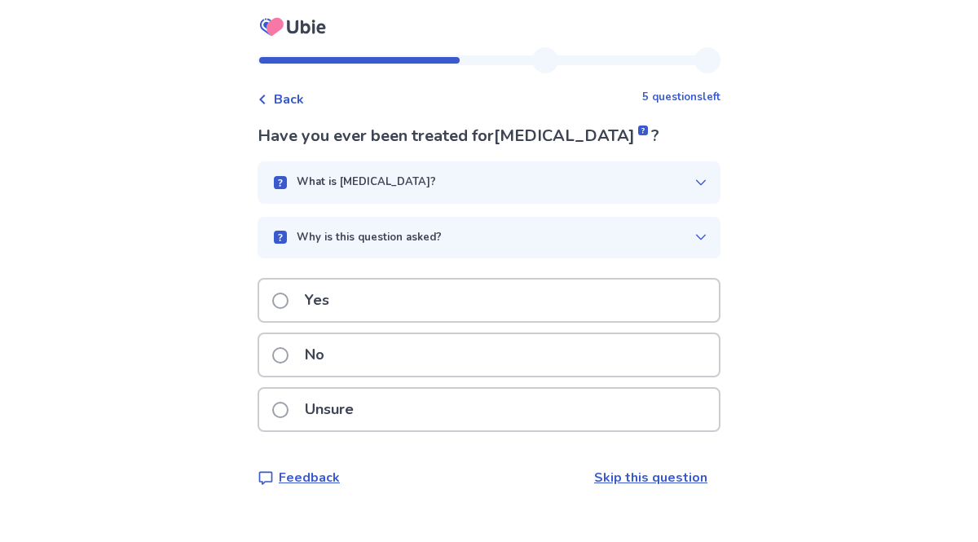
click at [617, 305] on div "Yes" at bounding box center [489, 301] width 460 height 42
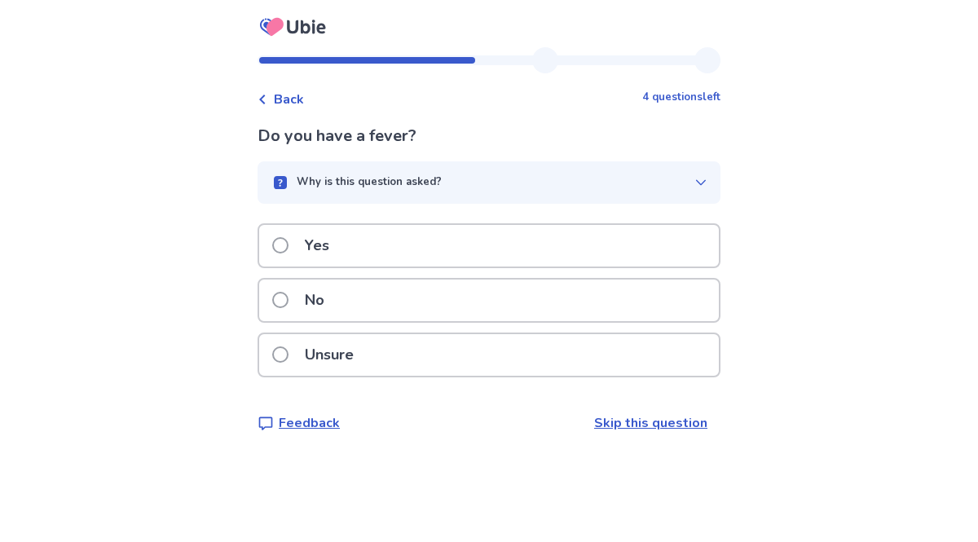
click at [593, 311] on div "No" at bounding box center [489, 301] width 460 height 42
click at [646, 289] on div "No" at bounding box center [489, 301] width 460 height 42
click at [685, 302] on div "No" at bounding box center [489, 301] width 460 height 42
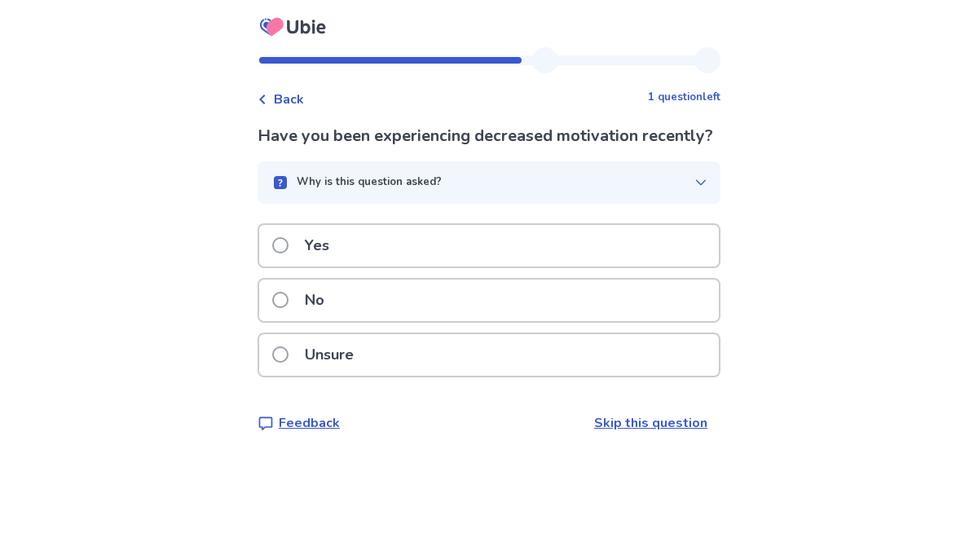
click at [670, 264] on div "Yes" at bounding box center [489, 246] width 460 height 42
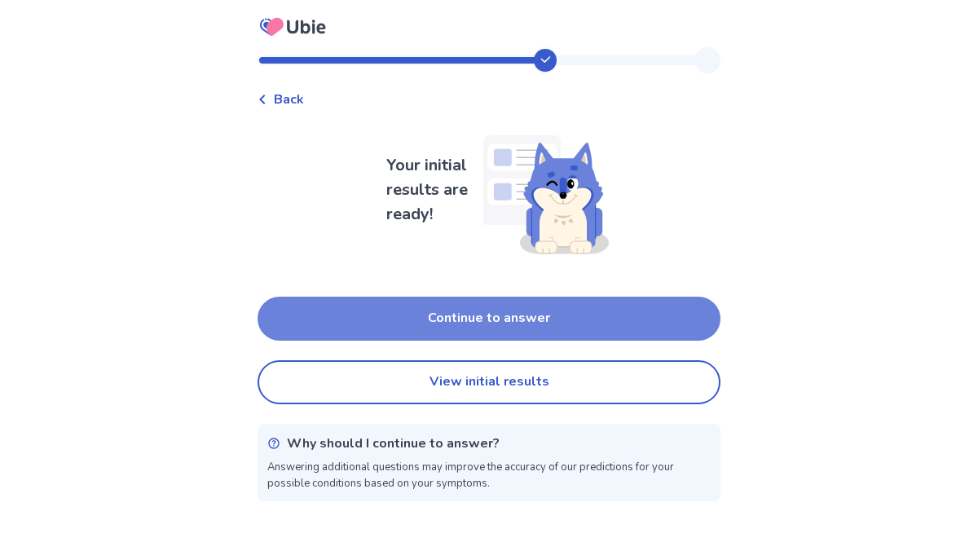
click at [678, 315] on button "Continue to answer" at bounding box center [489, 319] width 463 height 44
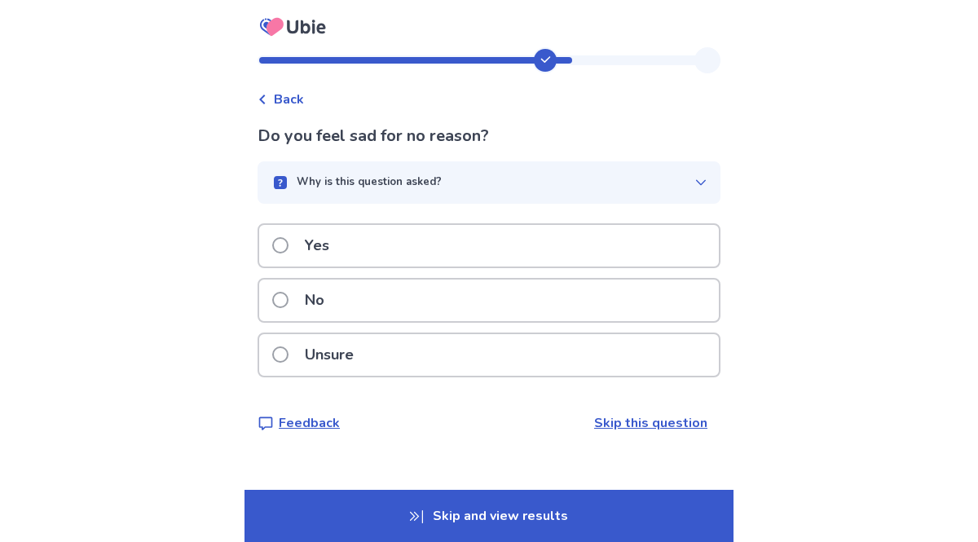
click at [686, 296] on div "No" at bounding box center [489, 301] width 460 height 42
click at [686, 302] on div "No" at bounding box center [489, 301] width 460 height 42
click at [672, 258] on div "Yes" at bounding box center [489, 246] width 460 height 42
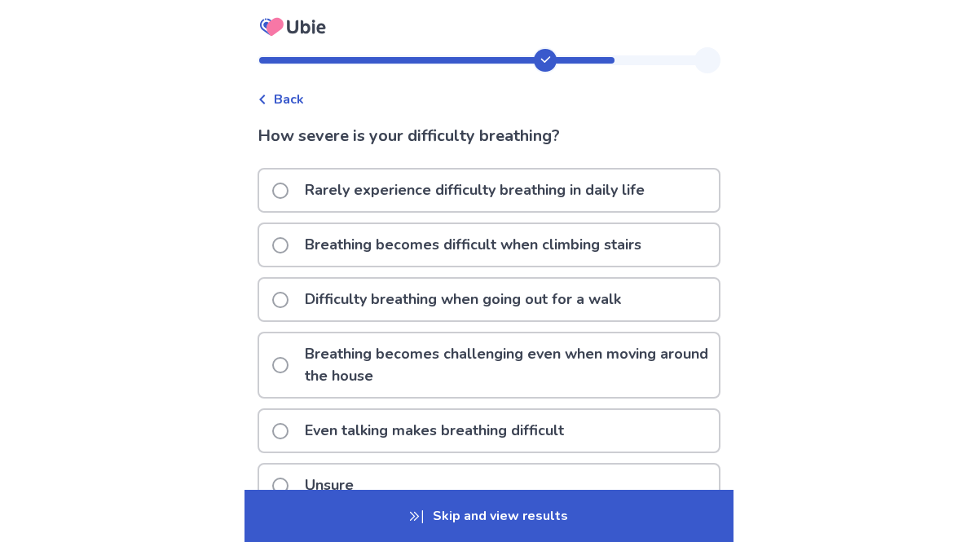
click at [811, 186] on div "Back How severe is your difficulty breathing? Rarely experience difficulty brea…" at bounding box center [489, 321] width 978 height 642
click at [288, 105] on span "Back" at bounding box center [289, 100] width 30 height 20
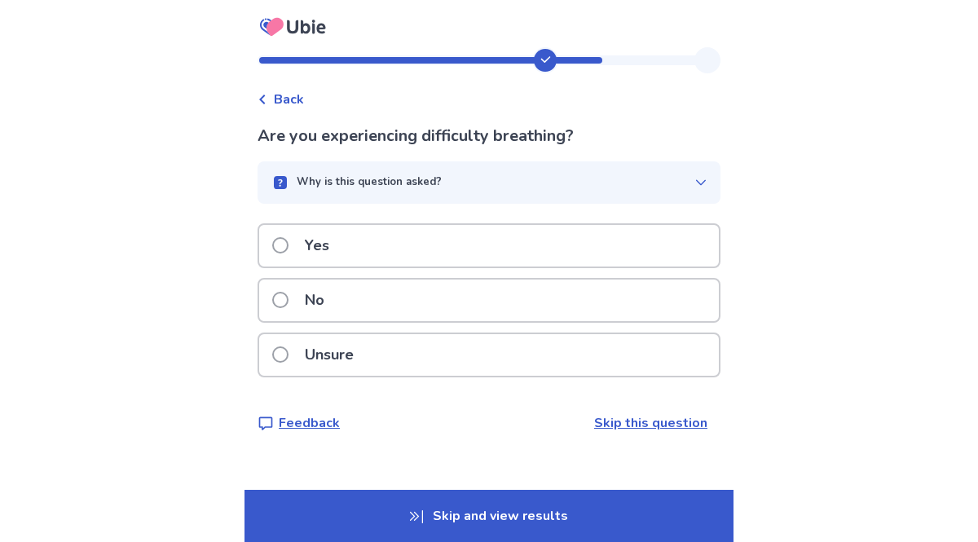
click at [631, 293] on div "No" at bounding box center [489, 301] width 460 height 42
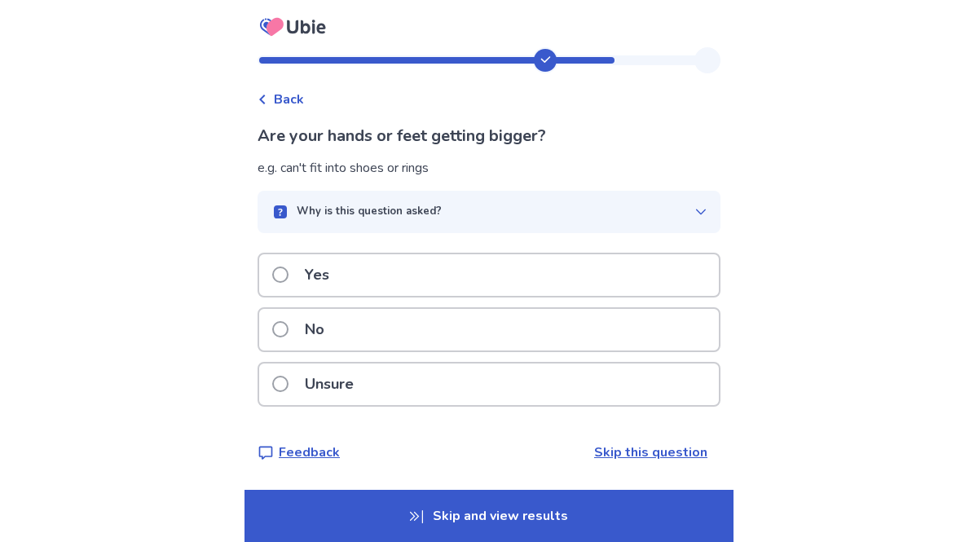
click at [665, 329] on div "No" at bounding box center [489, 330] width 460 height 42
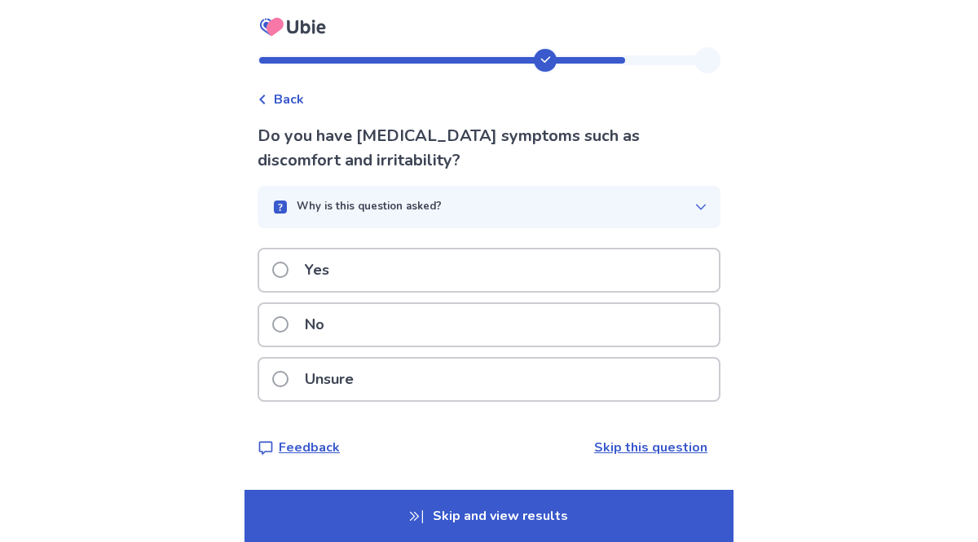
click at [769, 247] on div "Back Do you have premenstrual symptoms such as discomfort and irritability? Why…" at bounding box center [489, 271] width 978 height 542
click at [681, 319] on div "No" at bounding box center [489, 325] width 460 height 42
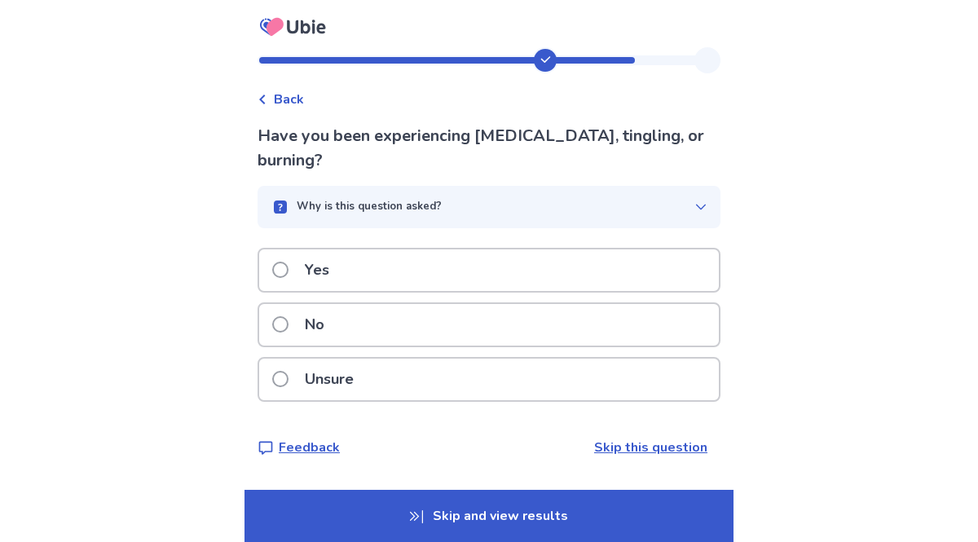
click at [672, 325] on div "No" at bounding box center [489, 325] width 460 height 42
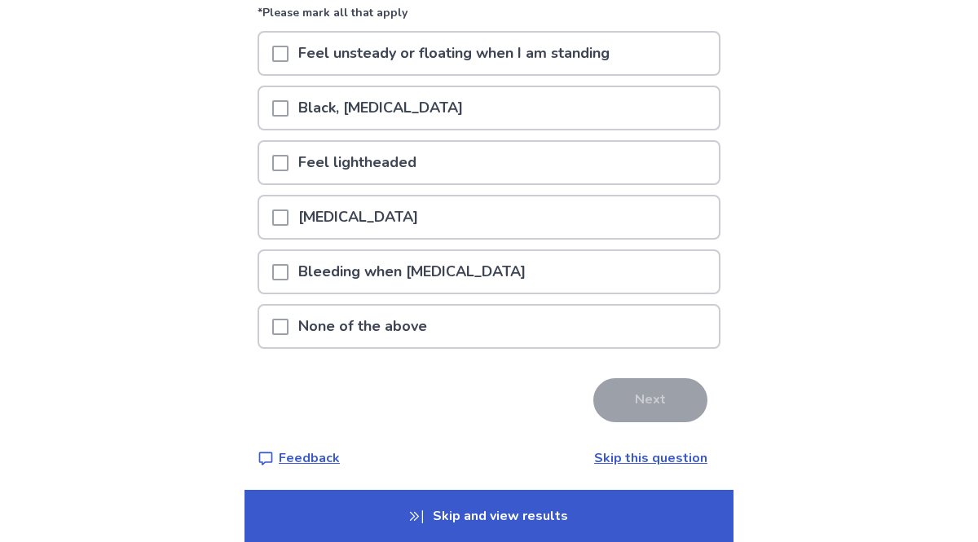
scroll to position [165, 0]
click at [675, 322] on div "None of the above" at bounding box center [489, 326] width 460 height 42
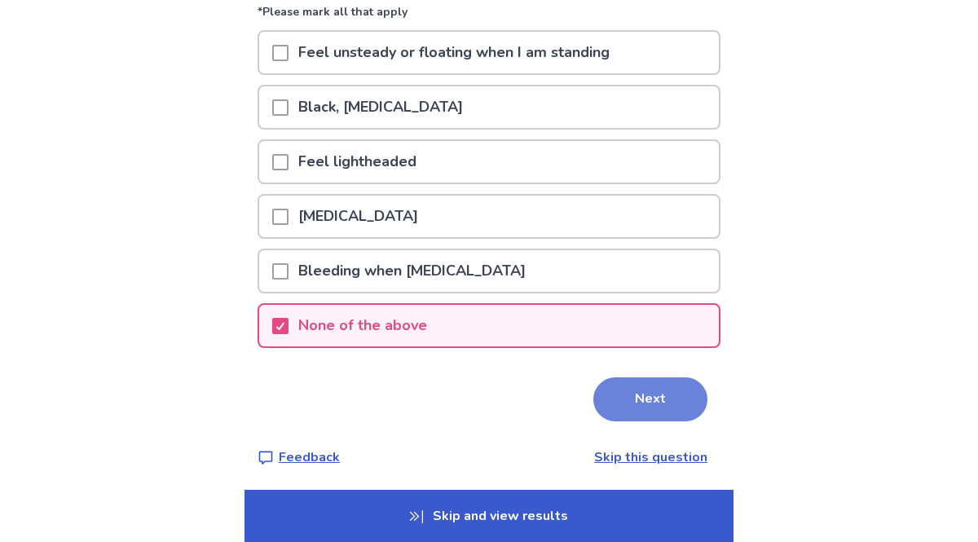
click at [665, 398] on button "Next" at bounding box center [650, 399] width 114 height 44
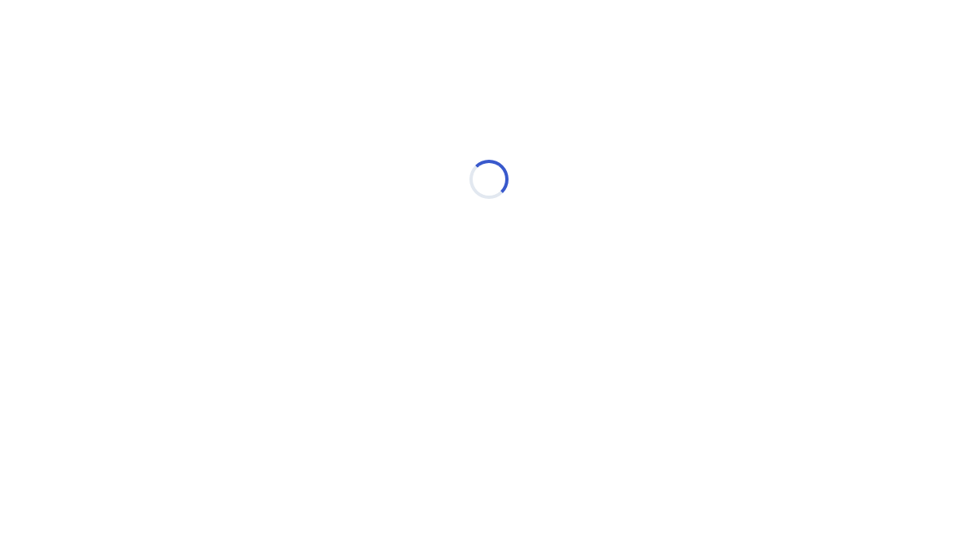
scroll to position [0, 0]
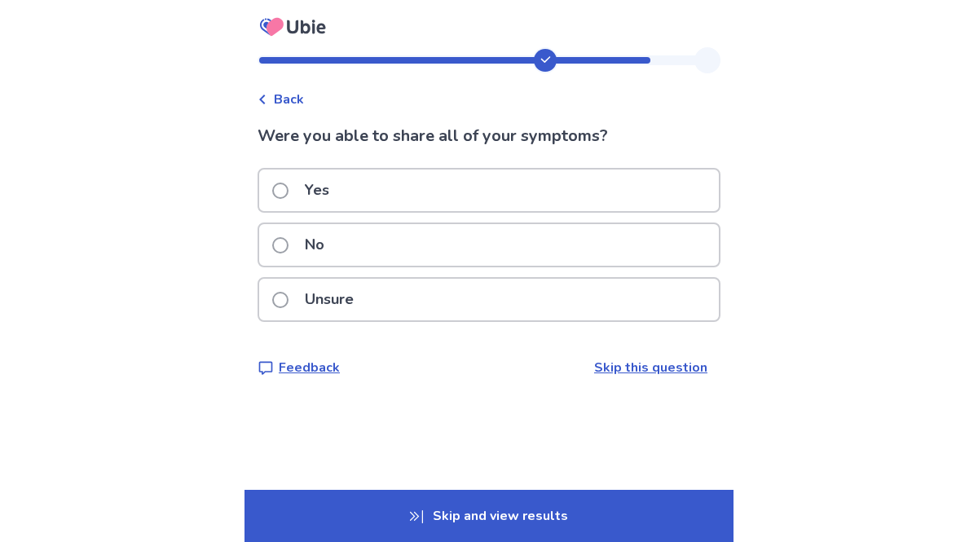
click at [694, 198] on div "Yes" at bounding box center [489, 191] width 460 height 42
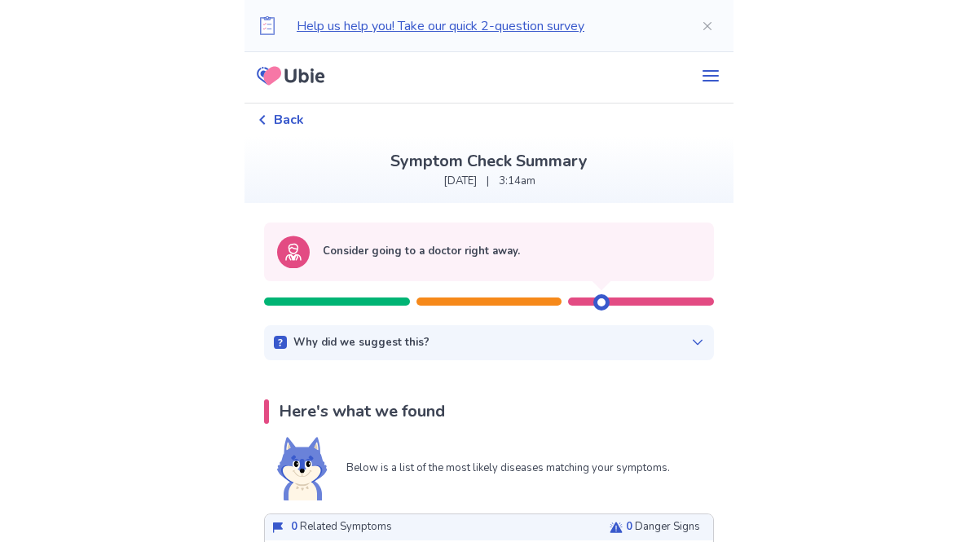
scroll to position [4, 0]
click at [673, 294] on div at bounding box center [489, 292] width 450 height 24
click at [519, 280] on div "Consider going to a doctor right away." at bounding box center [489, 251] width 450 height 59
click at [408, 306] on div "Consider going to a doctor right away." at bounding box center [489, 267] width 450 height 90
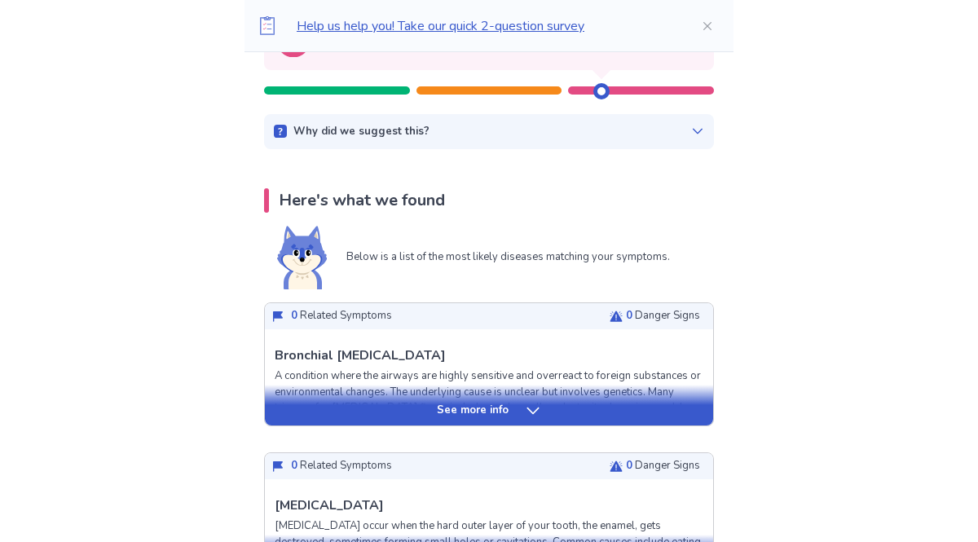
scroll to position [227, 0]
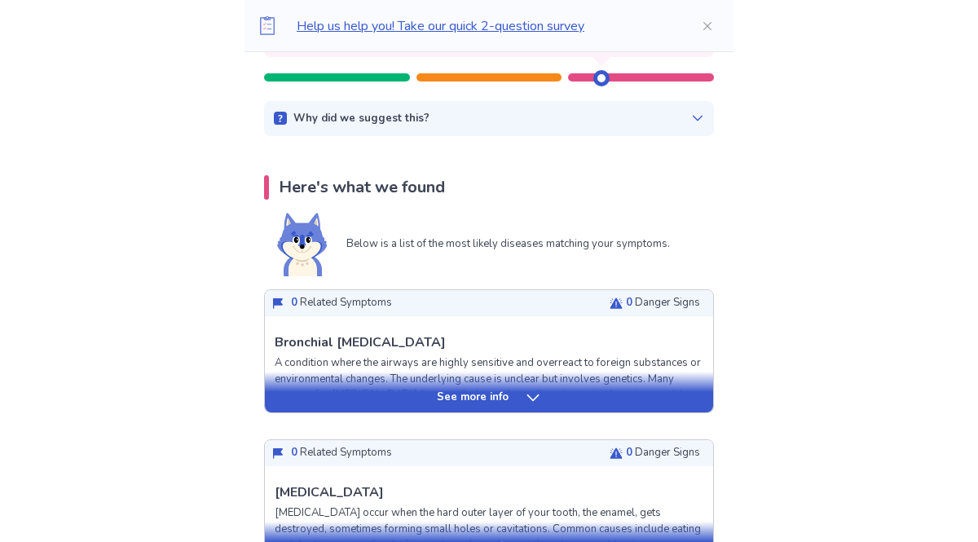
click at [677, 407] on div "See more info" at bounding box center [489, 392] width 448 height 41
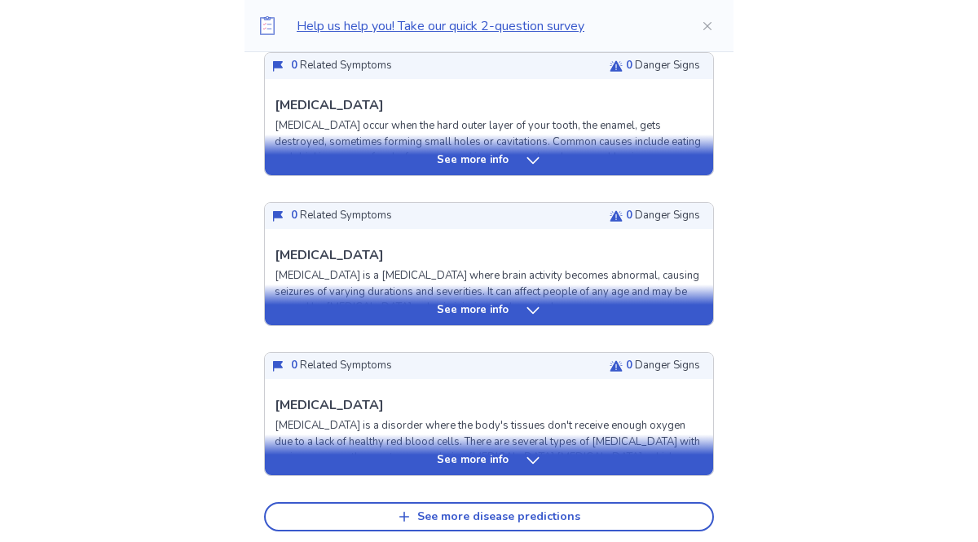
scroll to position [2289, 0]
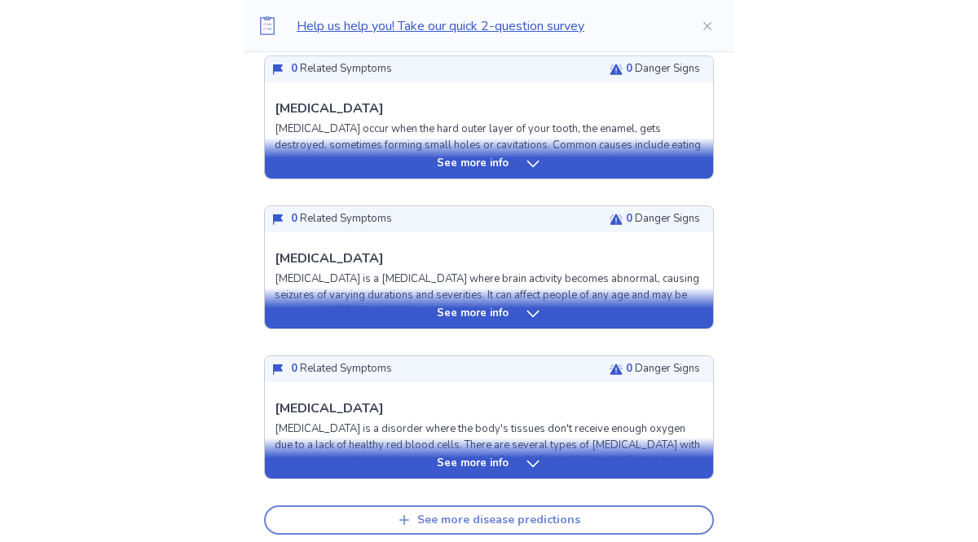
click at [685, 506] on button "See more disease predictions" at bounding box center [489, 519] width 450 height 29
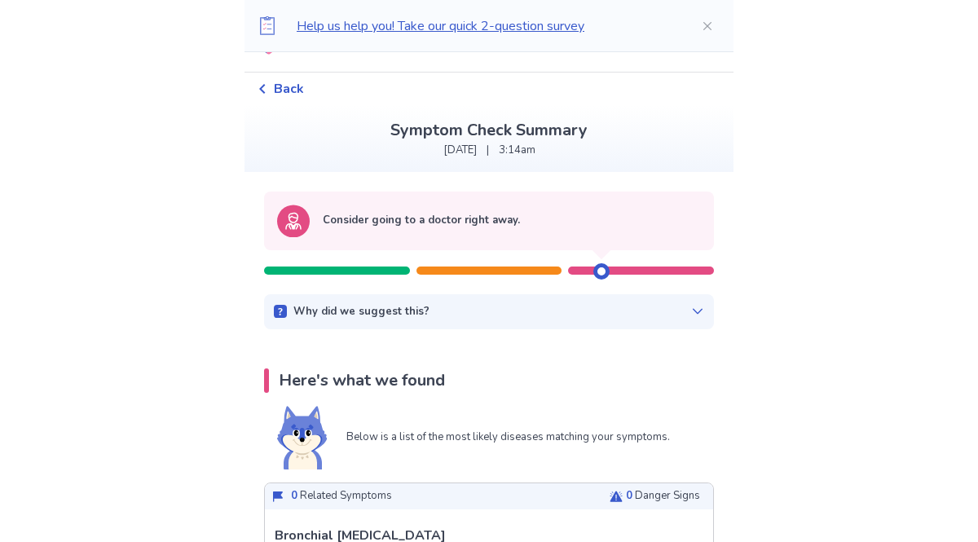
scroll to position [34, 0]
click at [699, 214] on div "Consider going to a doctor right away." at bounding box center [489, 221] width 450 height 59
click at [693, 298] on div "Why did we suggest this? This suggestion is based on the severity level of a fe…" at bounding box center [489, 312] width 450 height 36
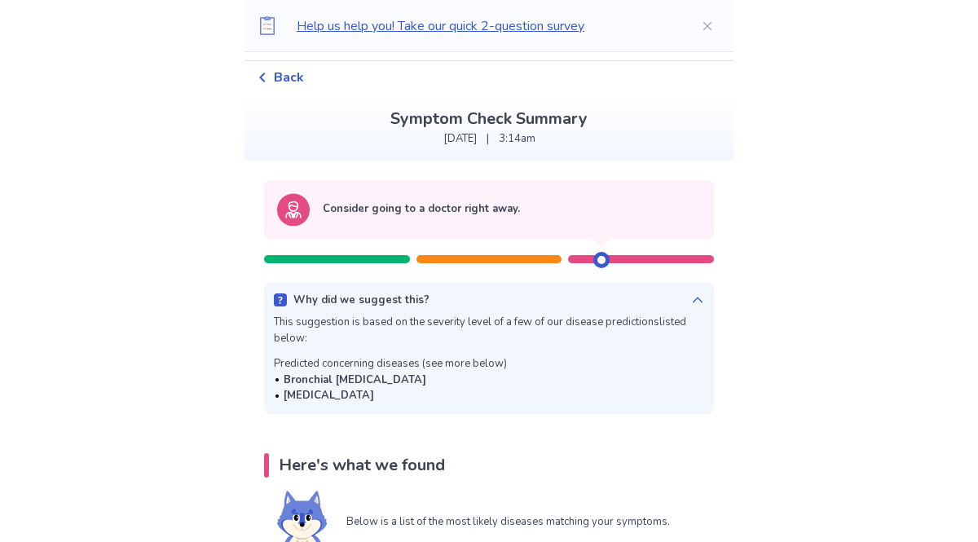
scroll to position [51, 0]
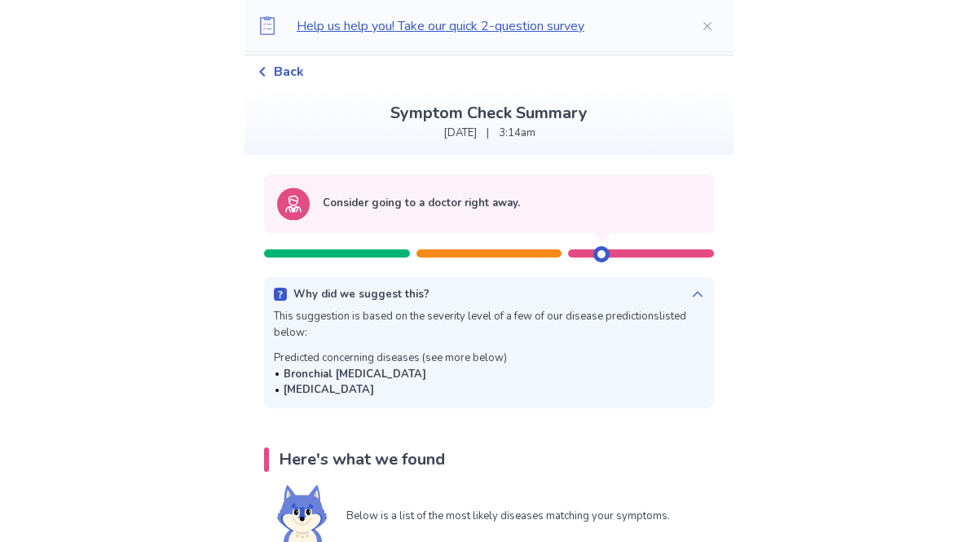
click at [518, 254] on div at bounding box center [490, 253] width 146 height 8
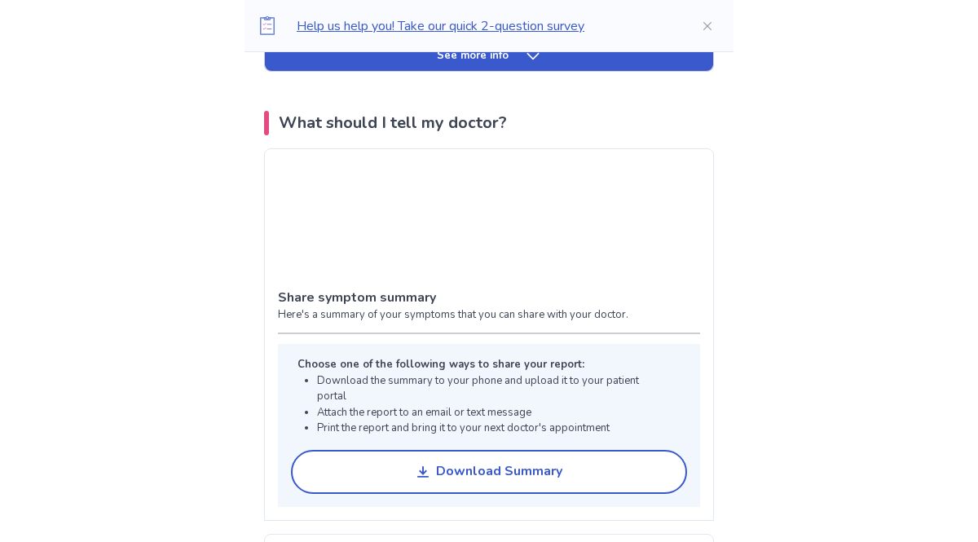
scroll to position [3241, 0]
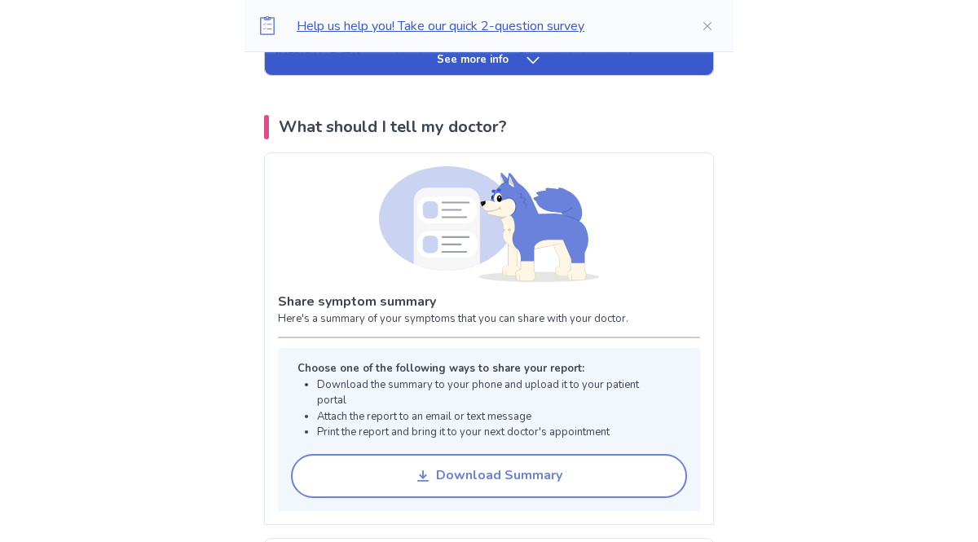
click at [528, 468] on div "Download Summary" at bounding box center [499, 475] width 126 height 15
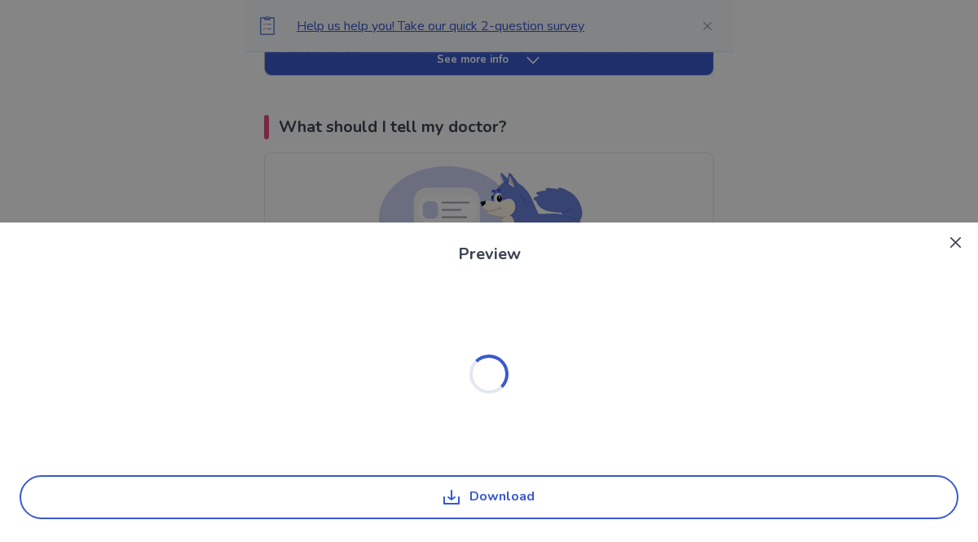
scroll to position [0, 0]
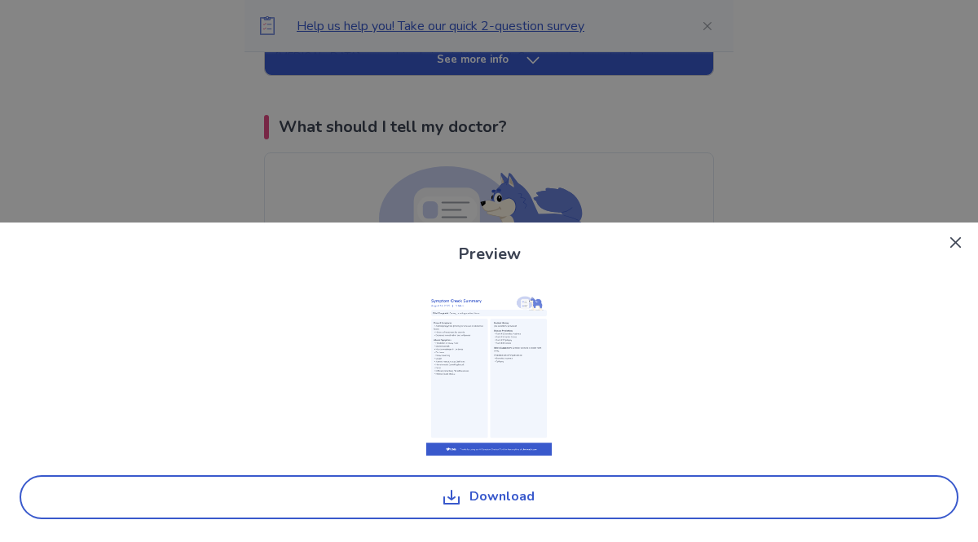
click at [526, 324] on img at bounding box center [489, 374] width 126 height 163
click at [739, 123] on div "Preview Download" at bounding box center [489, 271] width 978 height 542
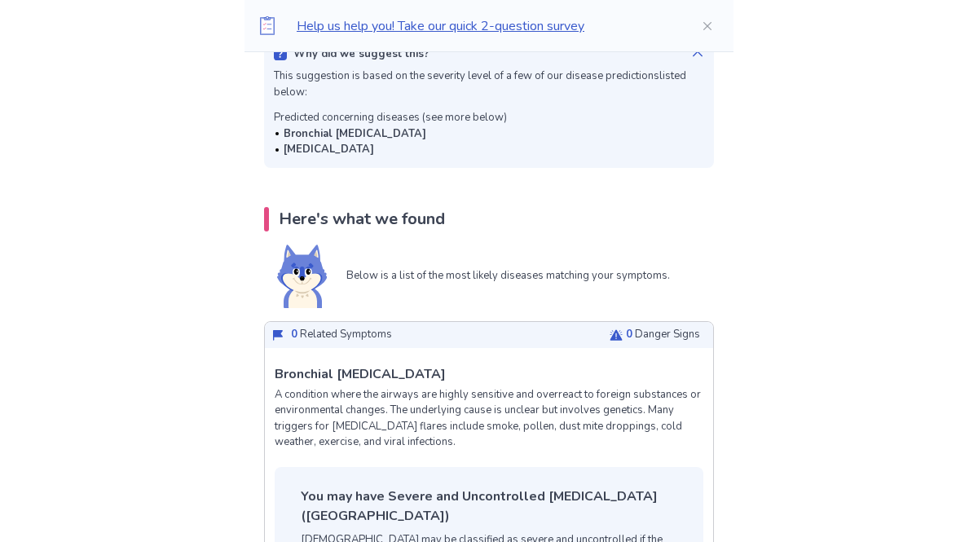
scroll to position [293, 0]
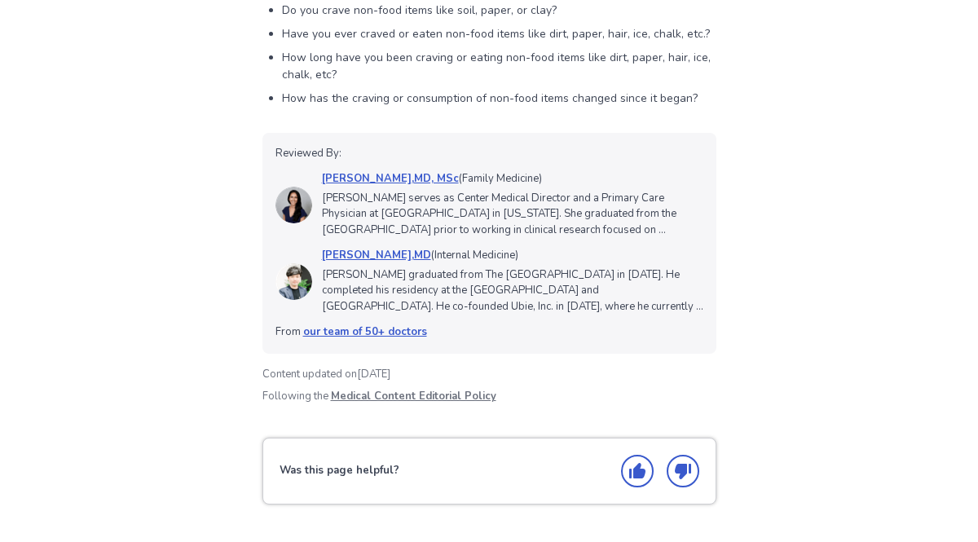
scroll to position [1874, 0]
